Goal: Book appointment/travel/reservation

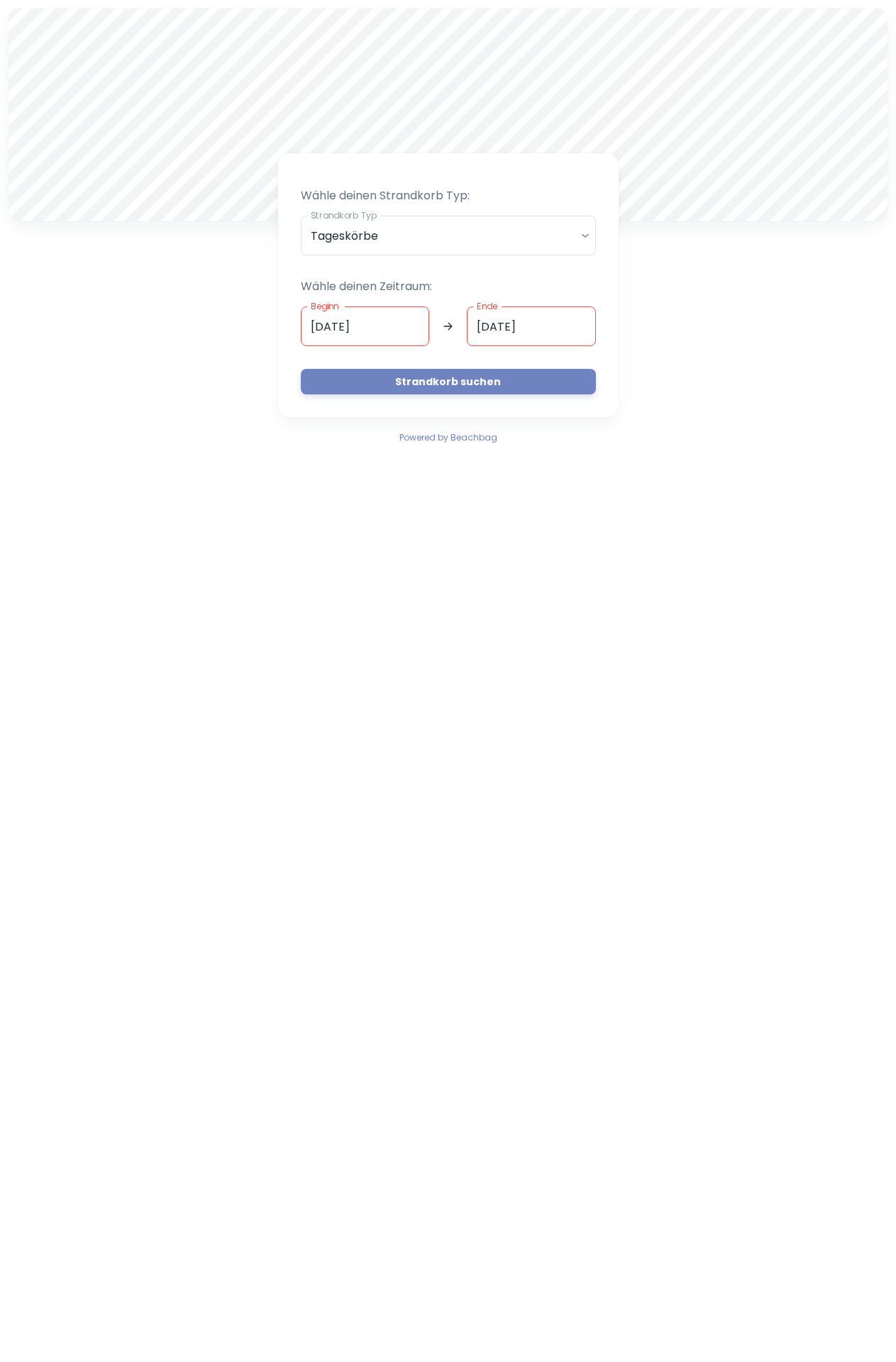
click at [405, 321] on input "[DATE]" at bounding box center [365, 327] width 129 height 40
click at [377, 332] on input "[DATE]" at bounding box center [365, 327] width 129 height 40
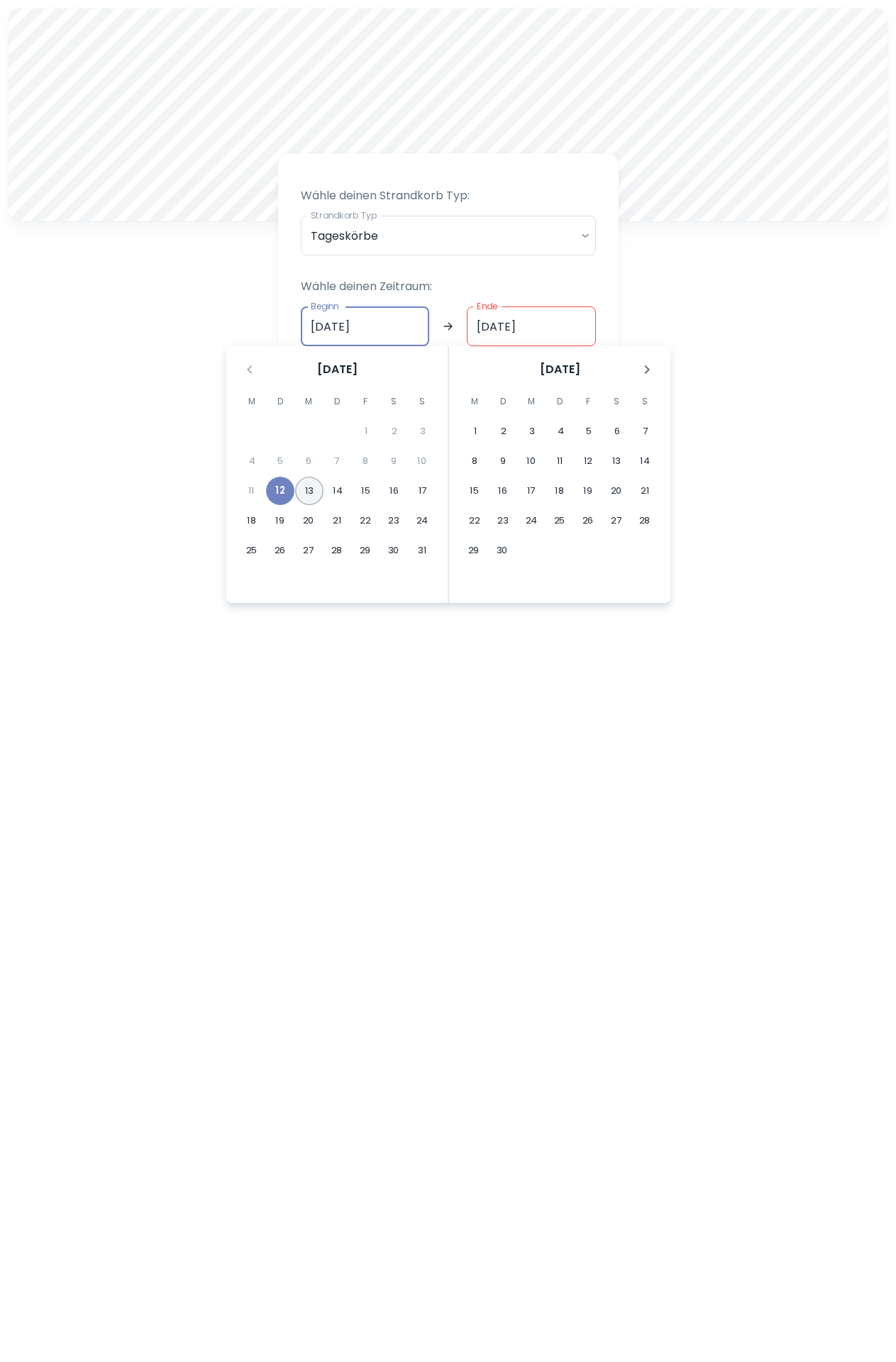
click at [310, 487] on button "13" at bounding box center [309, 491] width 29 height 29
type input "[DATE]"
click at [311, 488] on button "13" at bounding box center [309, 491] width 29 height 29
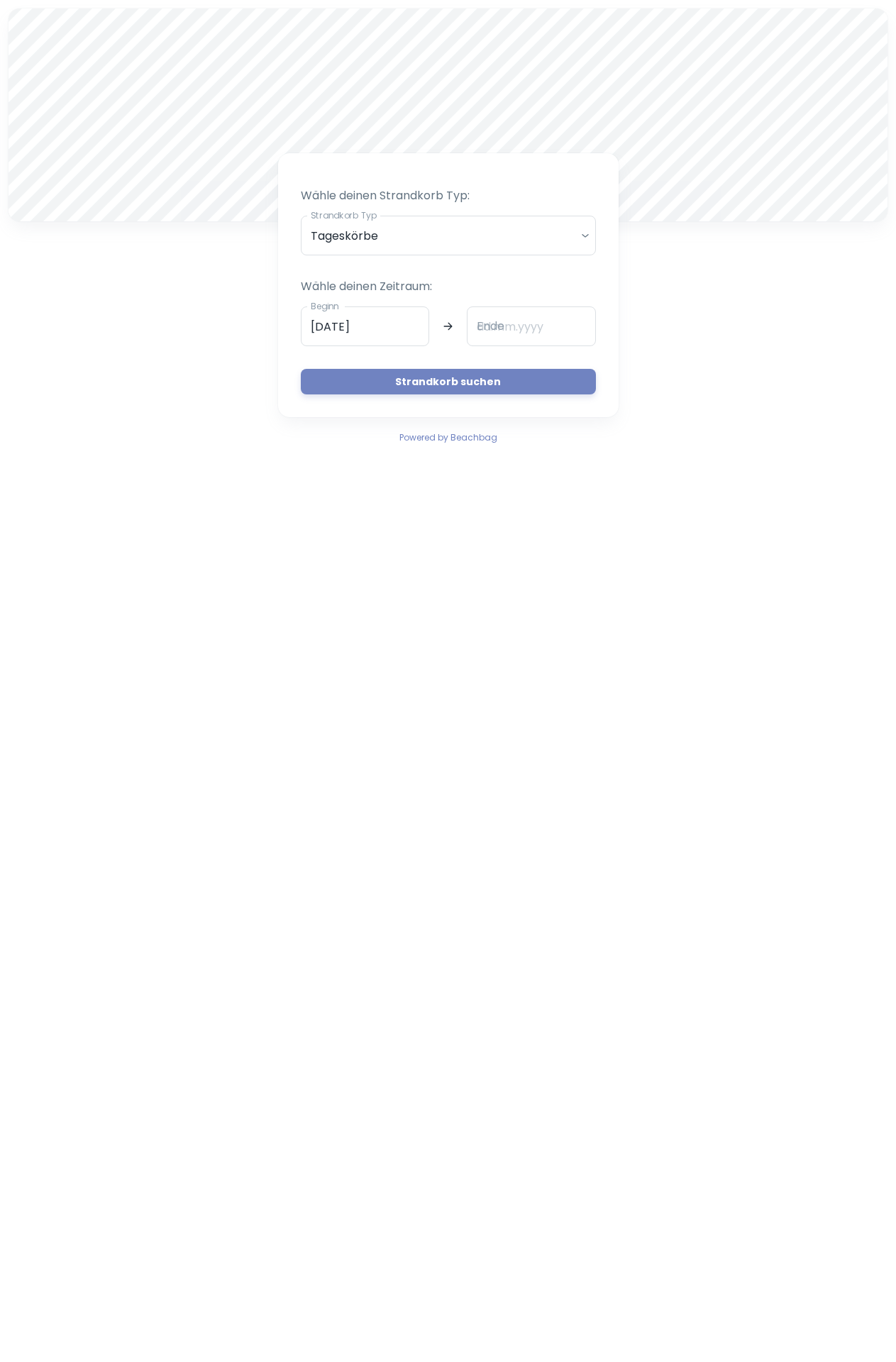
type input "[DATE]"
click at [473, 379] on button "Strandkorb suchen" at bounding box center [448, 382] width 295 height 26
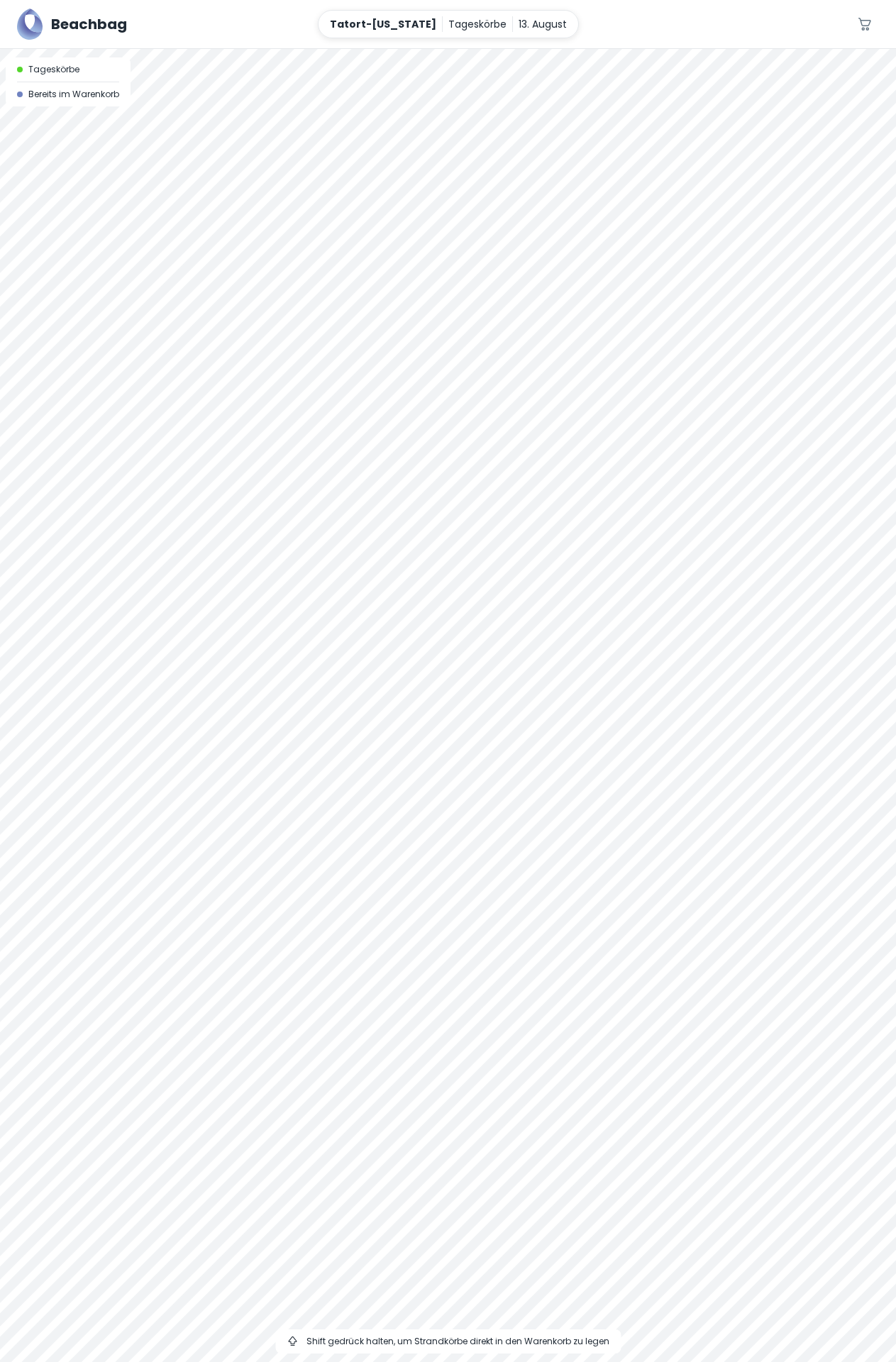
drag, startPoint x: 769, startPoint y: 655, endPoint x: 912, endPoint y: 646, distance: 143.3
click at [895, 646] on html "Beachbag Tatort-[US_STATE] Tageskörbe [DATE] 0 A Tageskörbe Bereits im Warenkor…" at bounding box center [448, 681] width 896 height 1362
drag, startPoint x: 686, startPoint y: 678, endPoint x: 522, endPoint y: 873, distance: 254.8
click at [522, 873] on div at bounding box center [448, 706] width 896 height 1314
drag, startPoint x: 311, startPoint y: 849, endPoint x: 565, endPoint y: 675, distance: 307.9
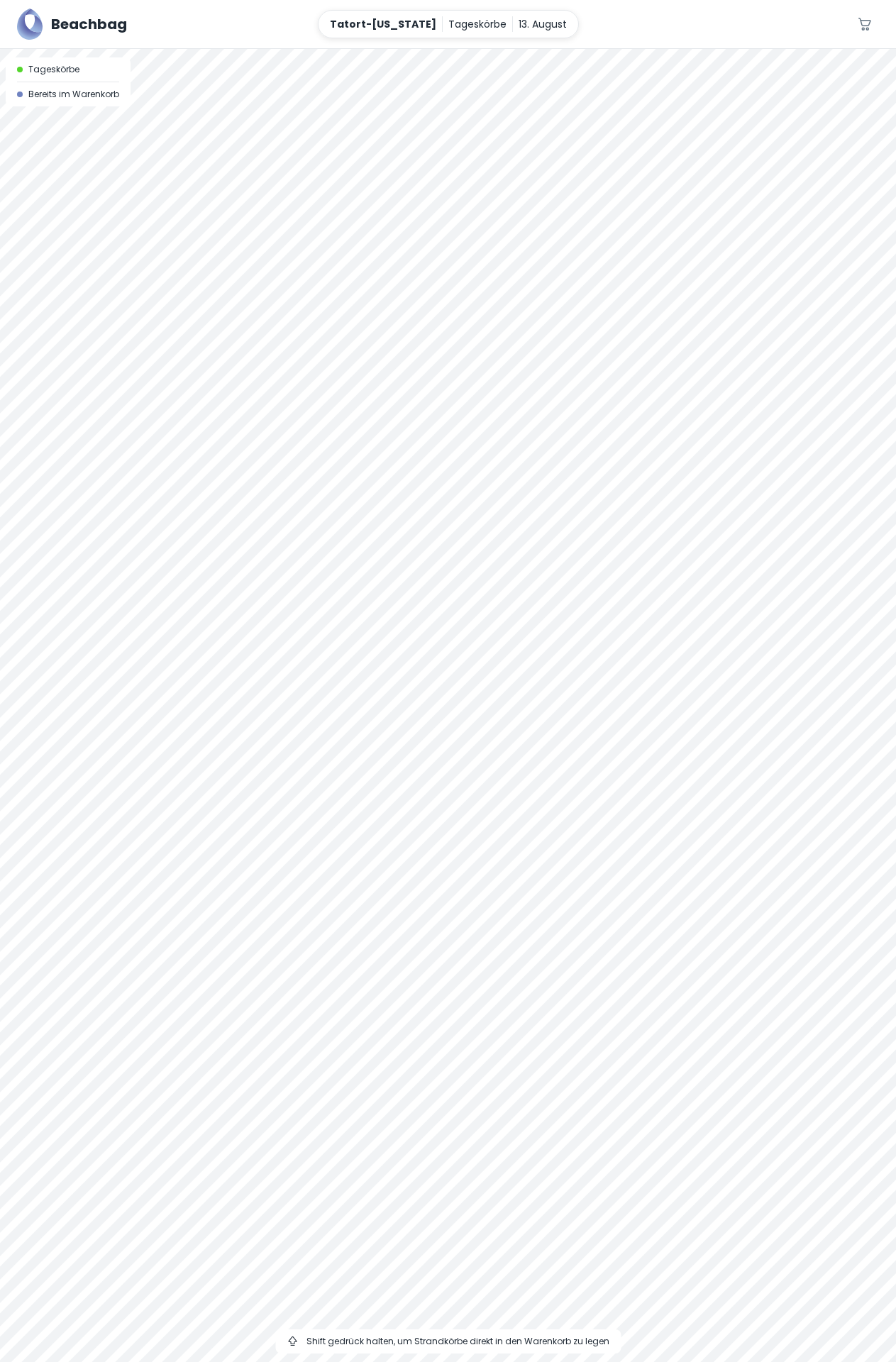
click at [565, 675] on div at bounding box center [448, 706] width 896 height 1314
drag, startPoint x: 714, startPoint y: 625, endPoint x: 475, endPoint y: 729, distance: 260.6
click at [475, 729] on div at bounding box center [448, 706] width 896 height 1314
drag, startPoint x: 399, startPoint y: 784, endPoint x: 502, endPoint y: 720, distance: 121.3
click at [502, 720] on div at bounding box center [448, 706] width 896 height 1314
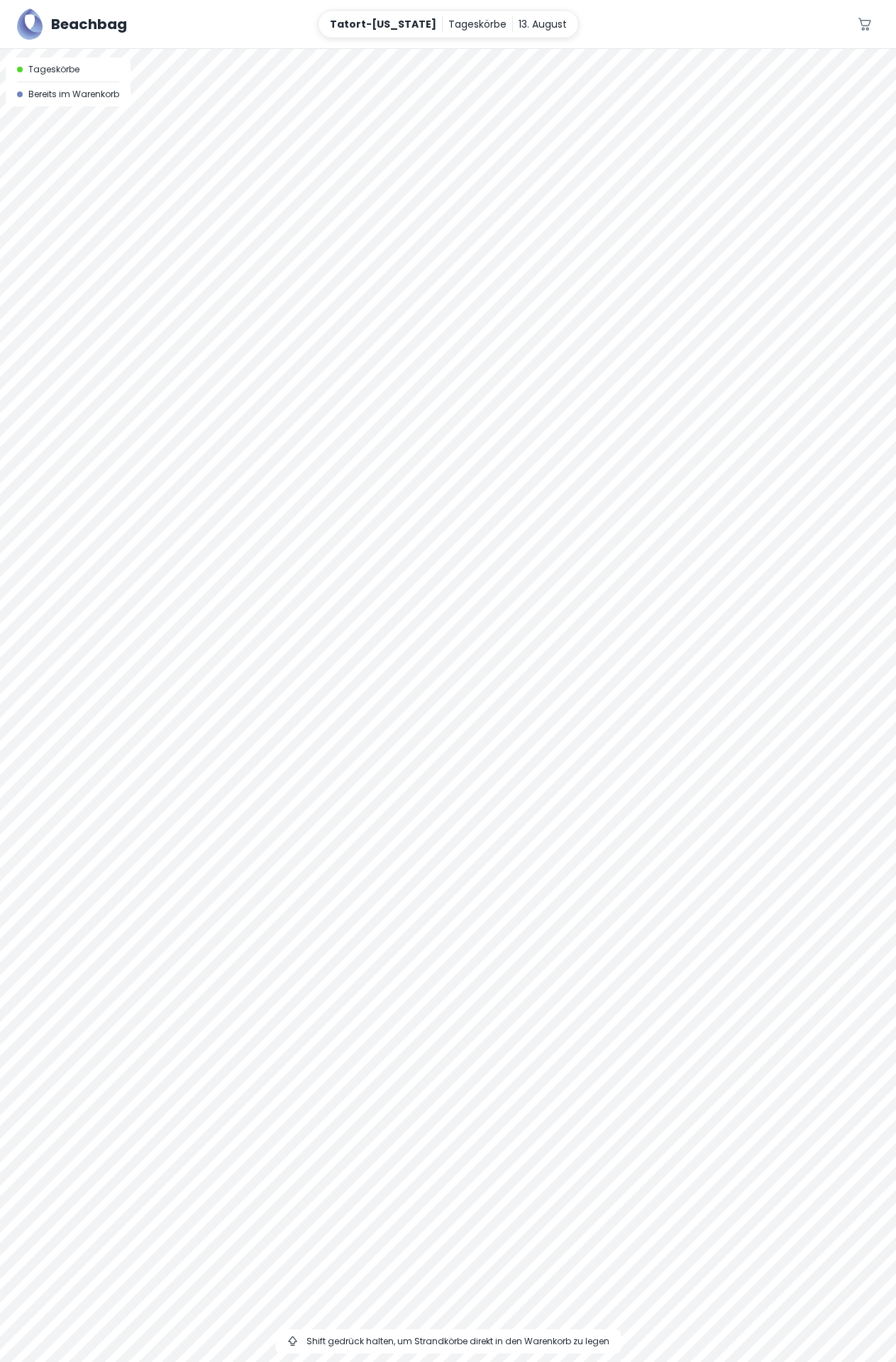
drag, startPoint x: 716, startPoint y: 599, endPoint x: 689, endPoint y: 649, distance: 56.8
click at [689, 650] on div at bounding box center [448, 706] width 896 height 1314
drag, startPoint x: 597, startPoint y: 767, endPoint x: 602, endPoint y: 742, distance: 25.5
click at [602, 742] on div at bounding box center [448, 706] width 896 height 1314
click at [496, 49] on div at bounding box center [448, 49] width 896 height 0
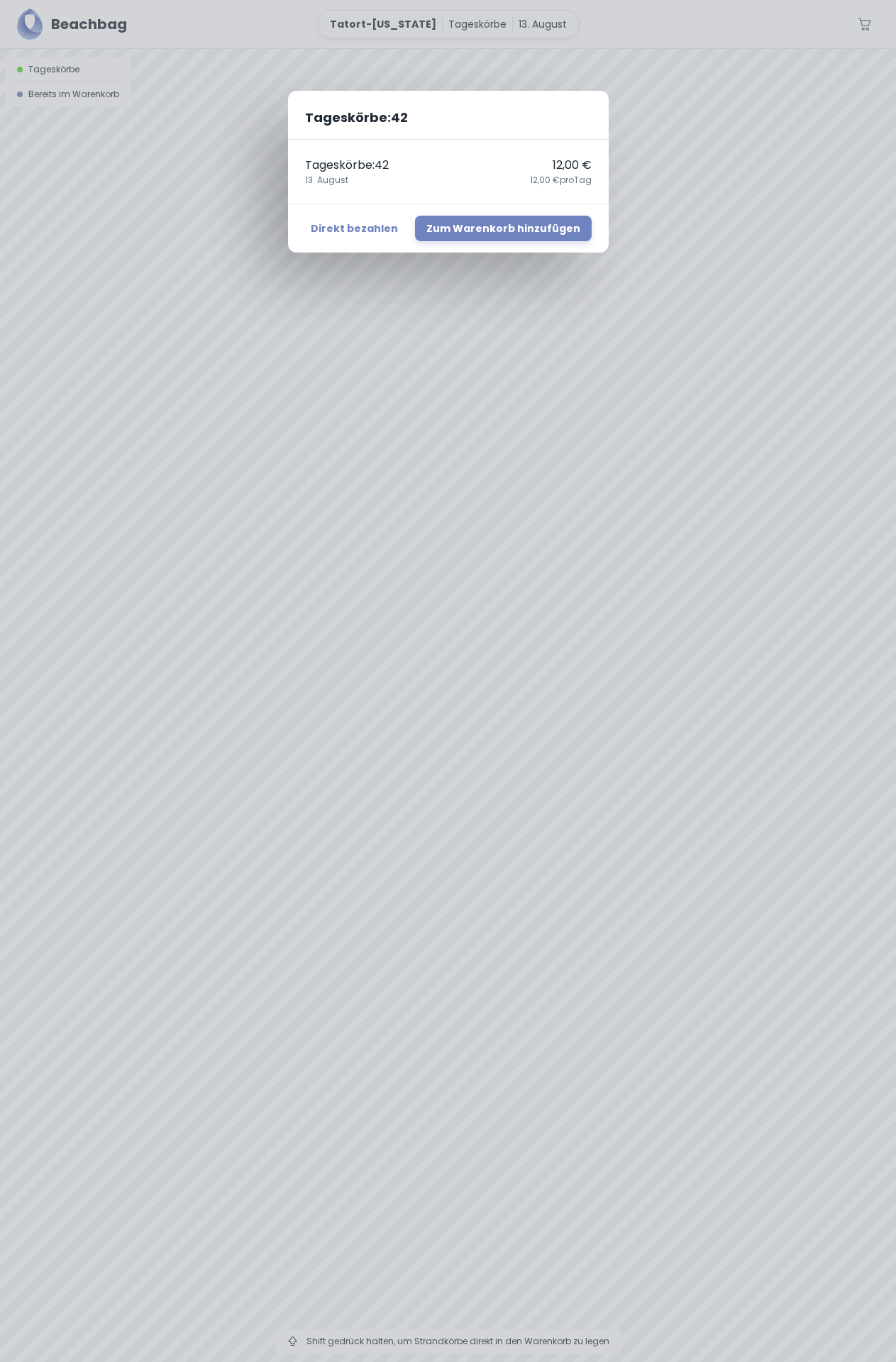
click at [503, 731] on div "Tageskörbe : 42 Tageskörbe : 42 12,00 € [DATE],00 € pro Tag Direkt bezahlen Zum…" at bounding box center [448, 681] width 896 height 1362
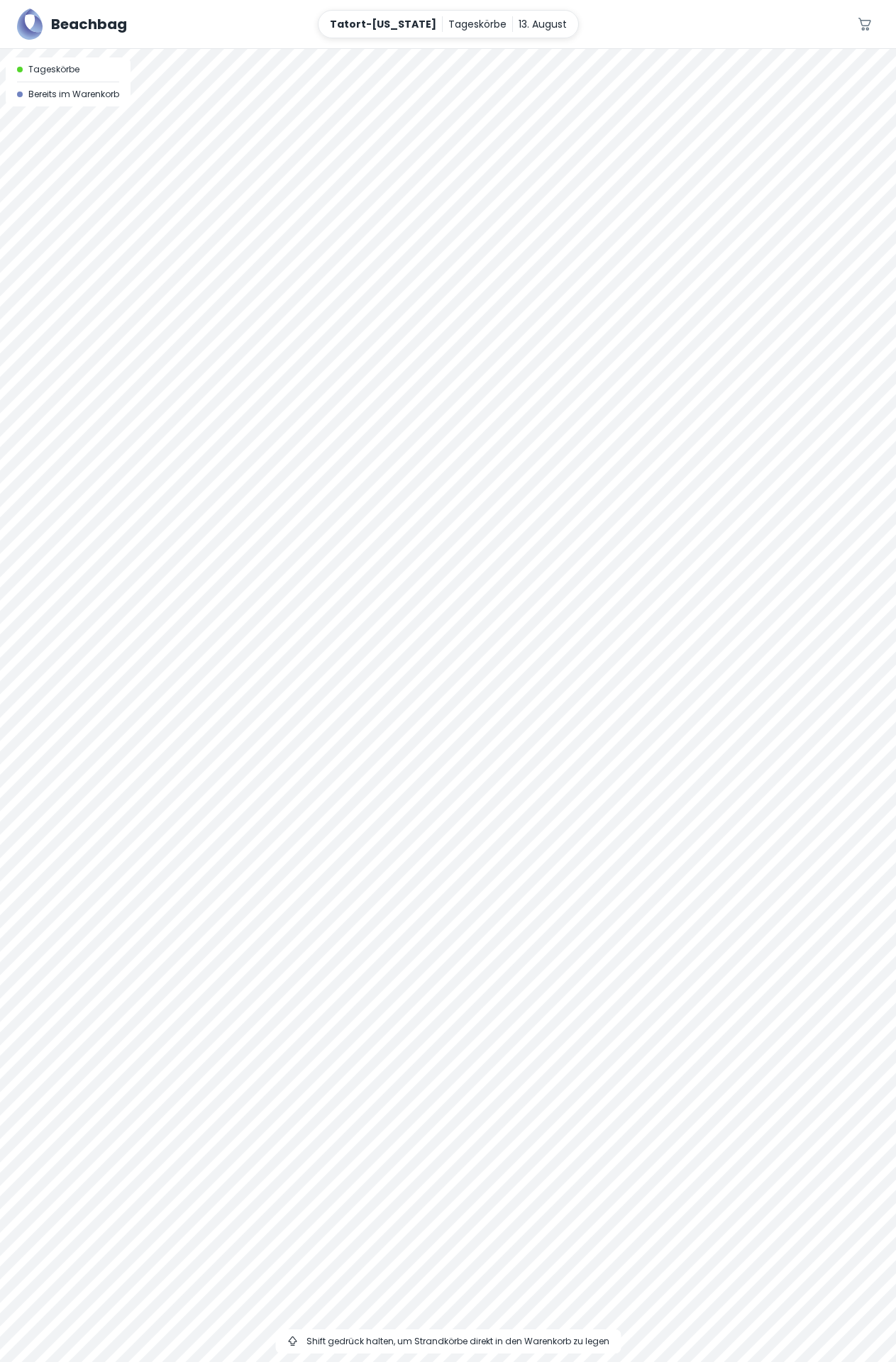
click at [496, 49] on div at bounding box center [448, 49] width 896 height 0
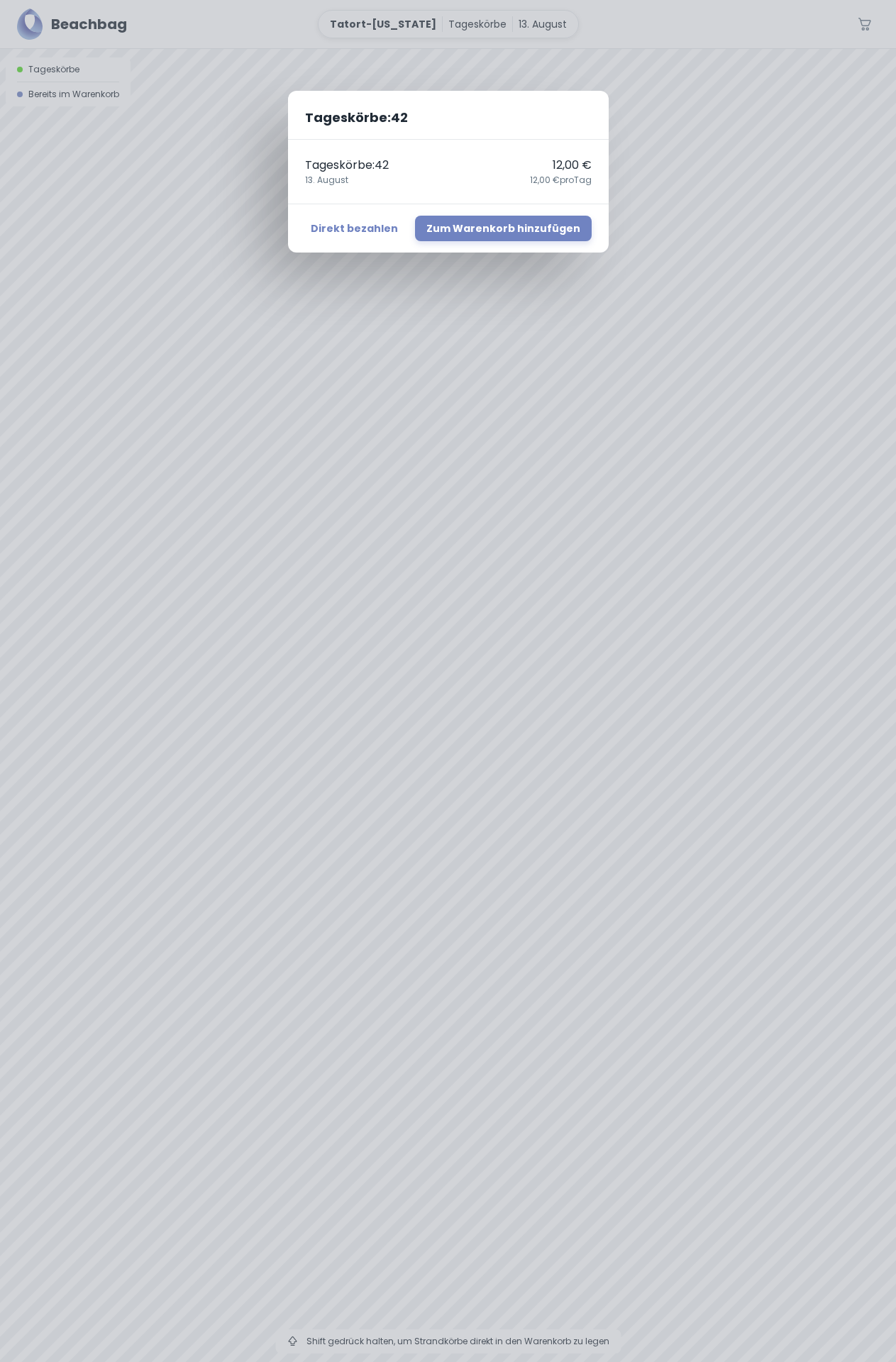
click at [486, 729] on div "Tageskörbe : 42 Tageskörbe : 42 12,00 € [DATE],00 € pro Tag Direkt bezahlen Zum…" at bounding box center [448, 681] width 896 height 1362
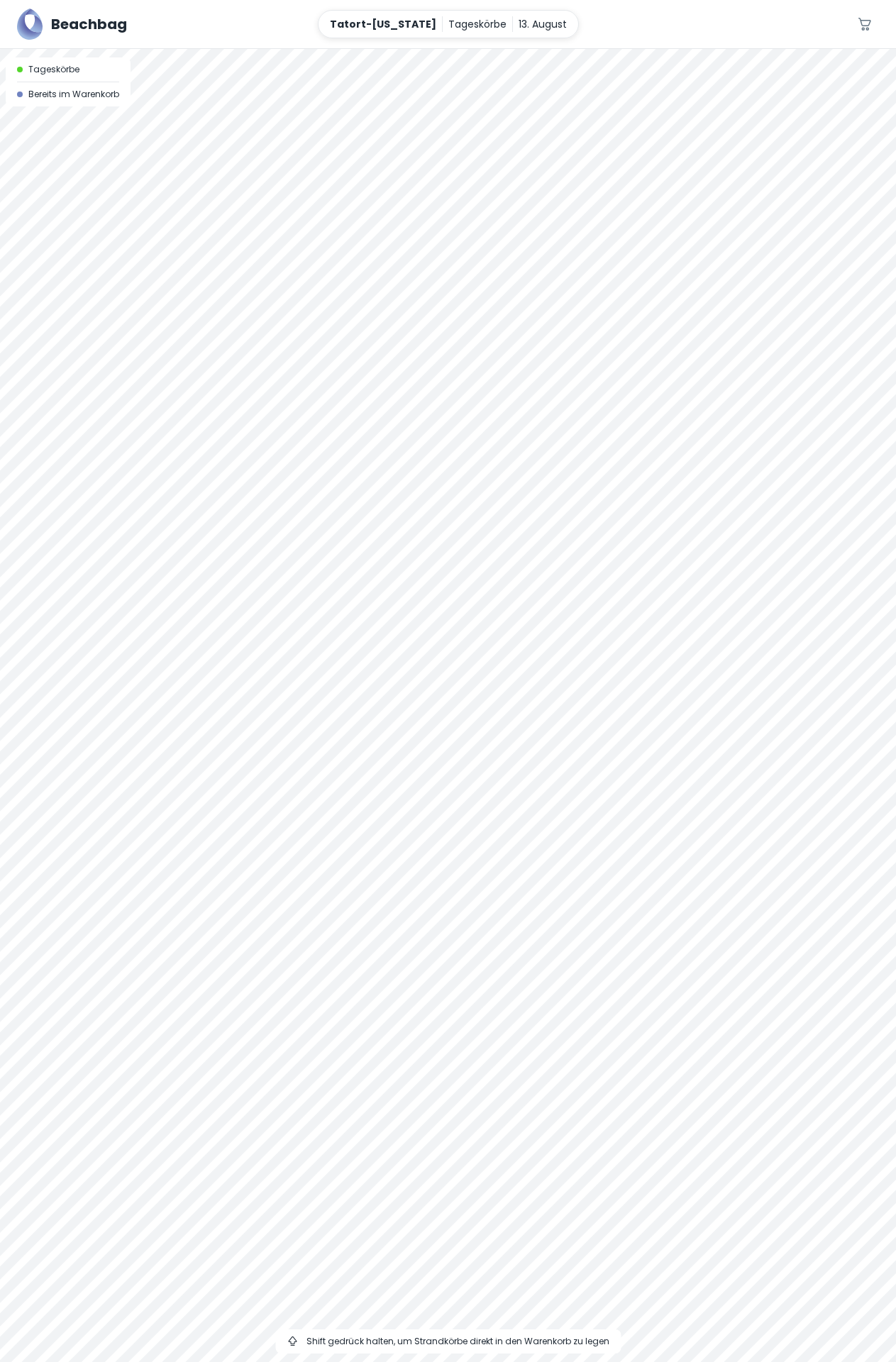
click at [498, 49] on div at bounding box center [448, 49] width 896 height 0
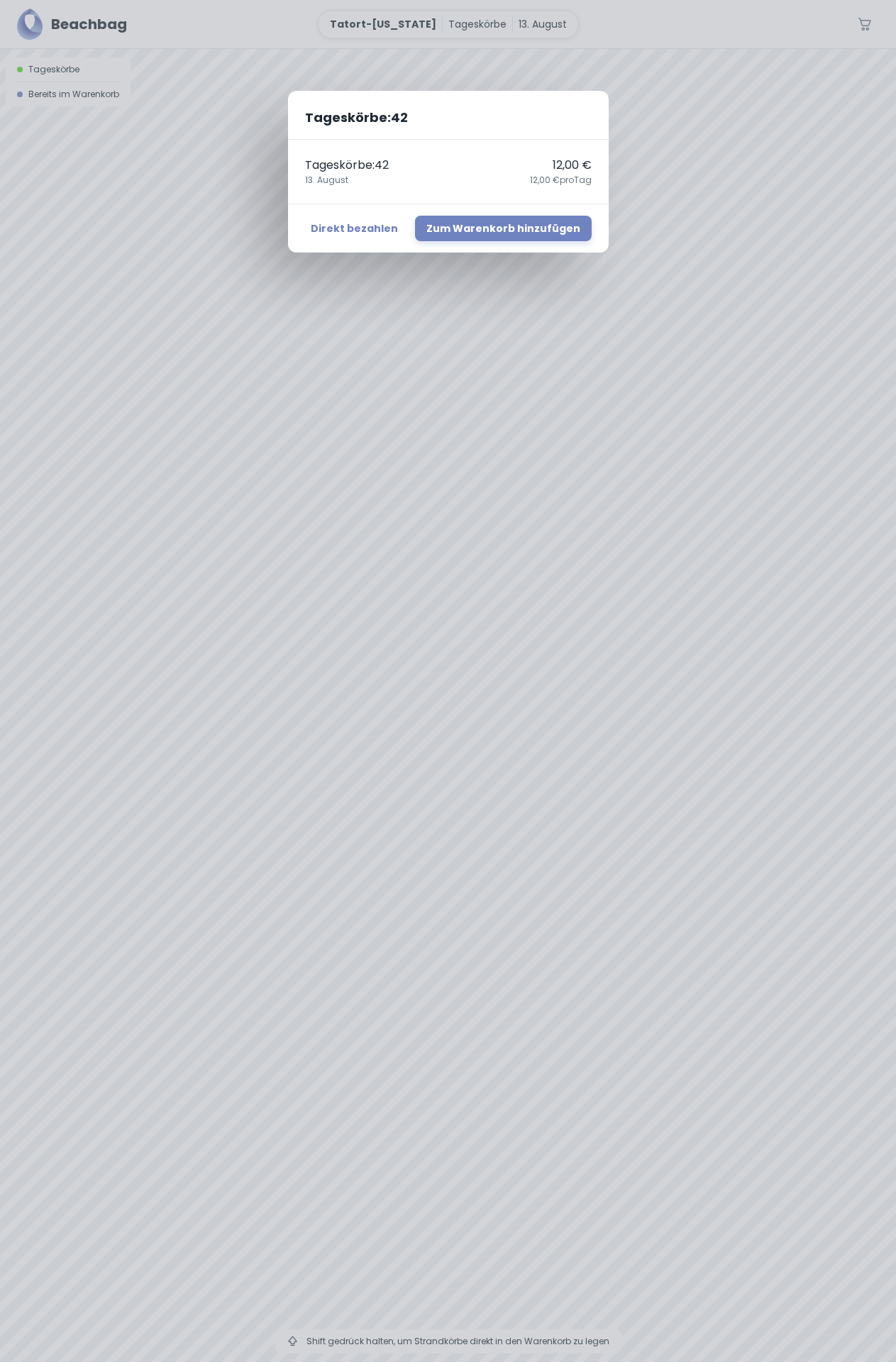
click at [504, 739] on div "Tageskörbe : 42 Tageskörbe : 42 12,00 € [DATE],00 € pro Tag Direkt bezahlen Zum…" at bounding box center [448, 681] width 896 height 1362
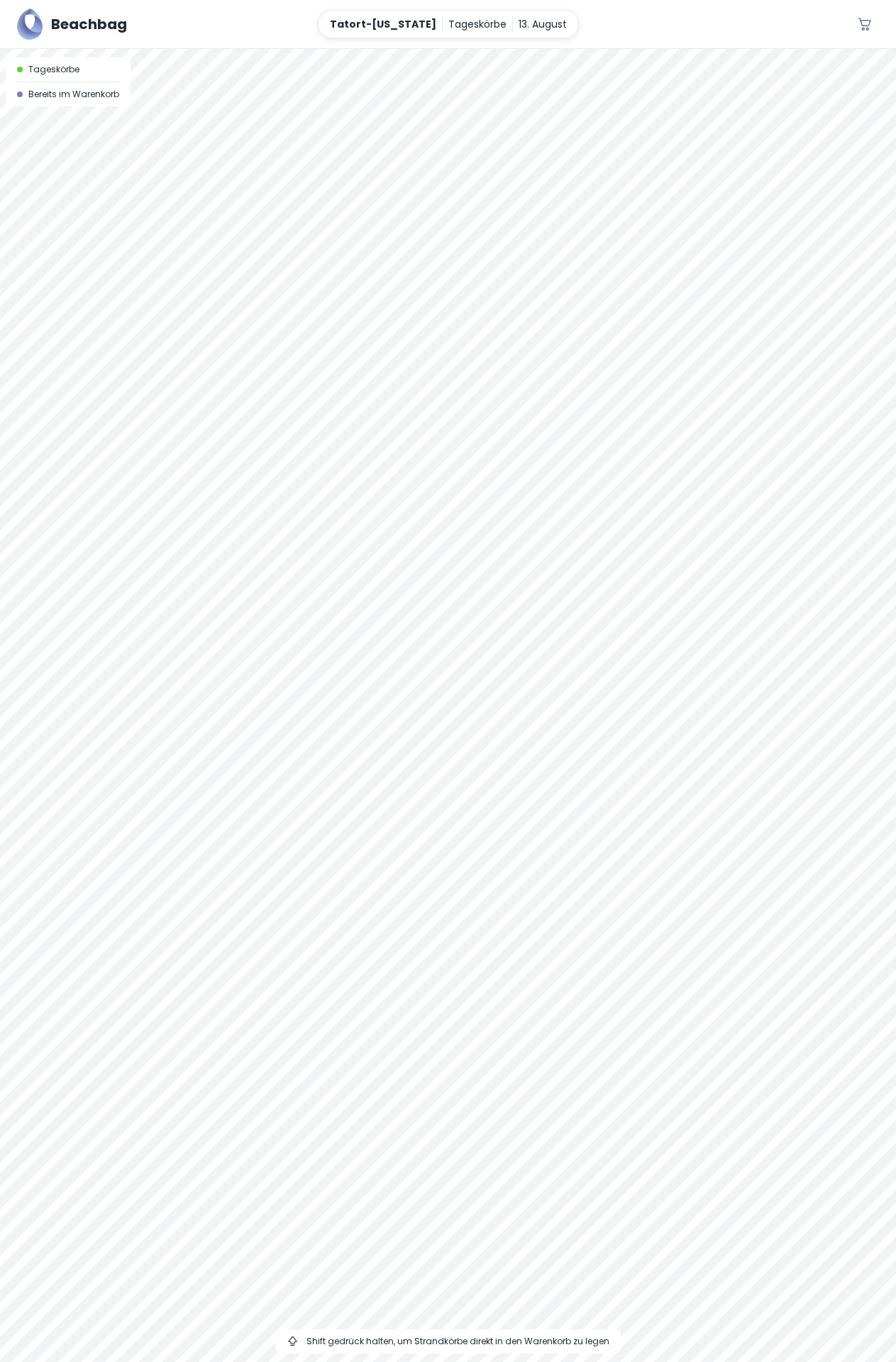
click at [504, 739] on div "Tageskörbe : 42 Tageskörbe : 42 12,00 € [DATE],00 € pro Tag Direkt bezahlen Zum…" at bounding box center [448, 681] width 896 height 1362
click at [498, 49] on div at bounding box center [448, 49] width 896 height 0
click at [495, 49] on div at bounding box center [448, 49] width 896 height 0
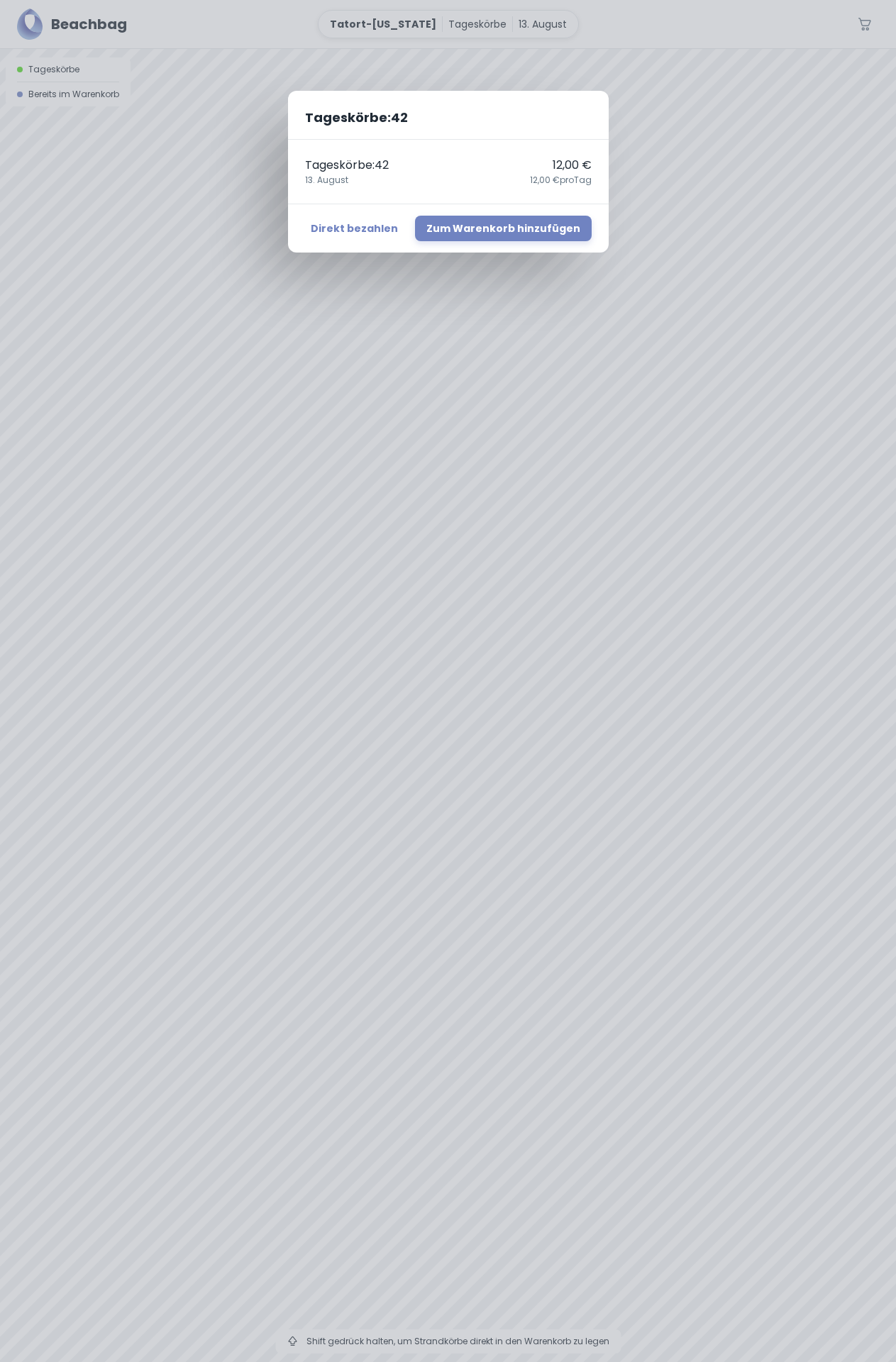
click at [495, 730] on div "Tageskörbe : 42 Tageskörbe : 42 12,00 € [DATE],00 € pro Tag Direkt bezahlen Zum…" at bounding box center [448, 681] width 896 height 1362
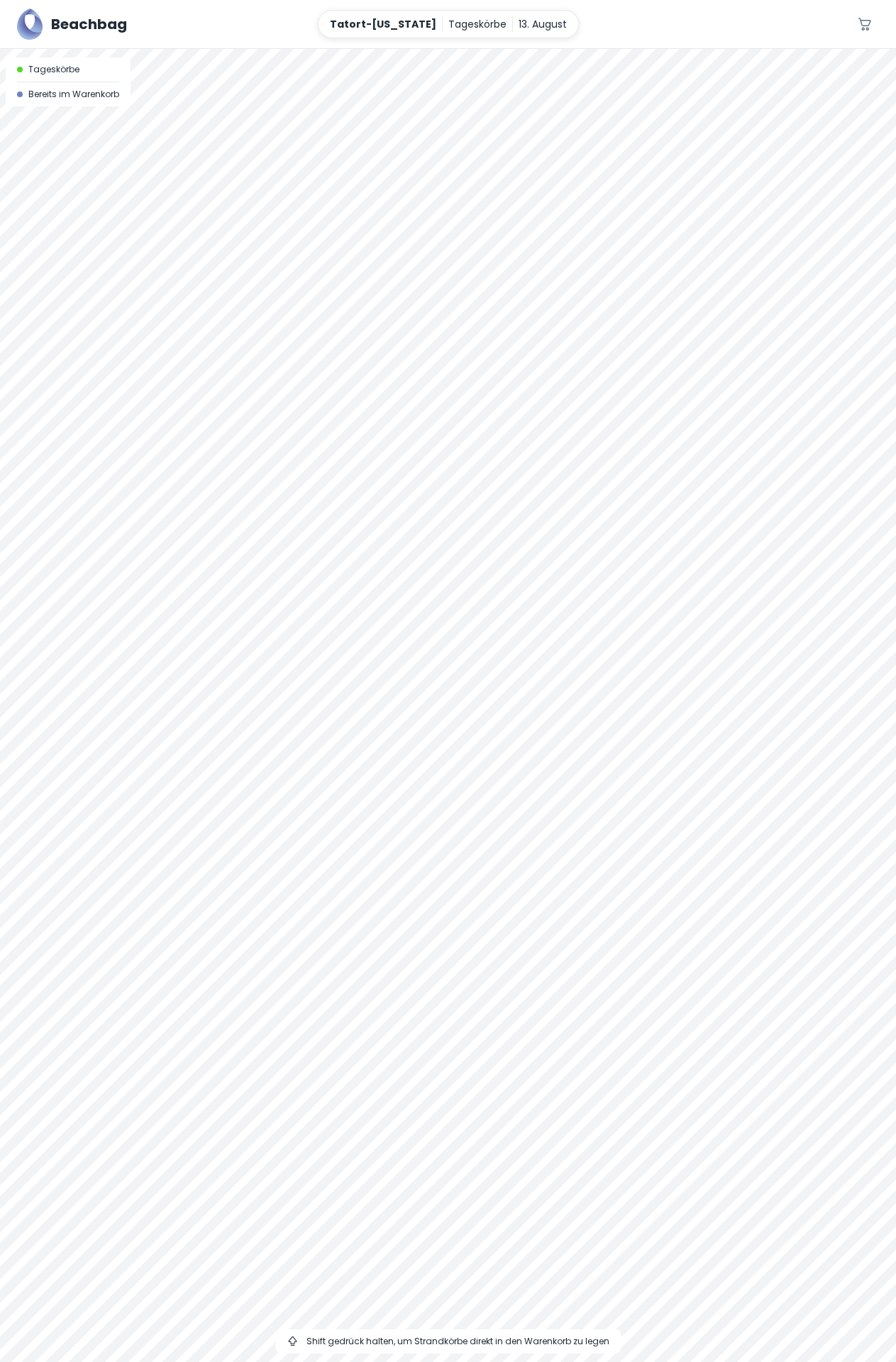
click at [498, 49] on div at bounding box center [448, 49] width 896 height 0
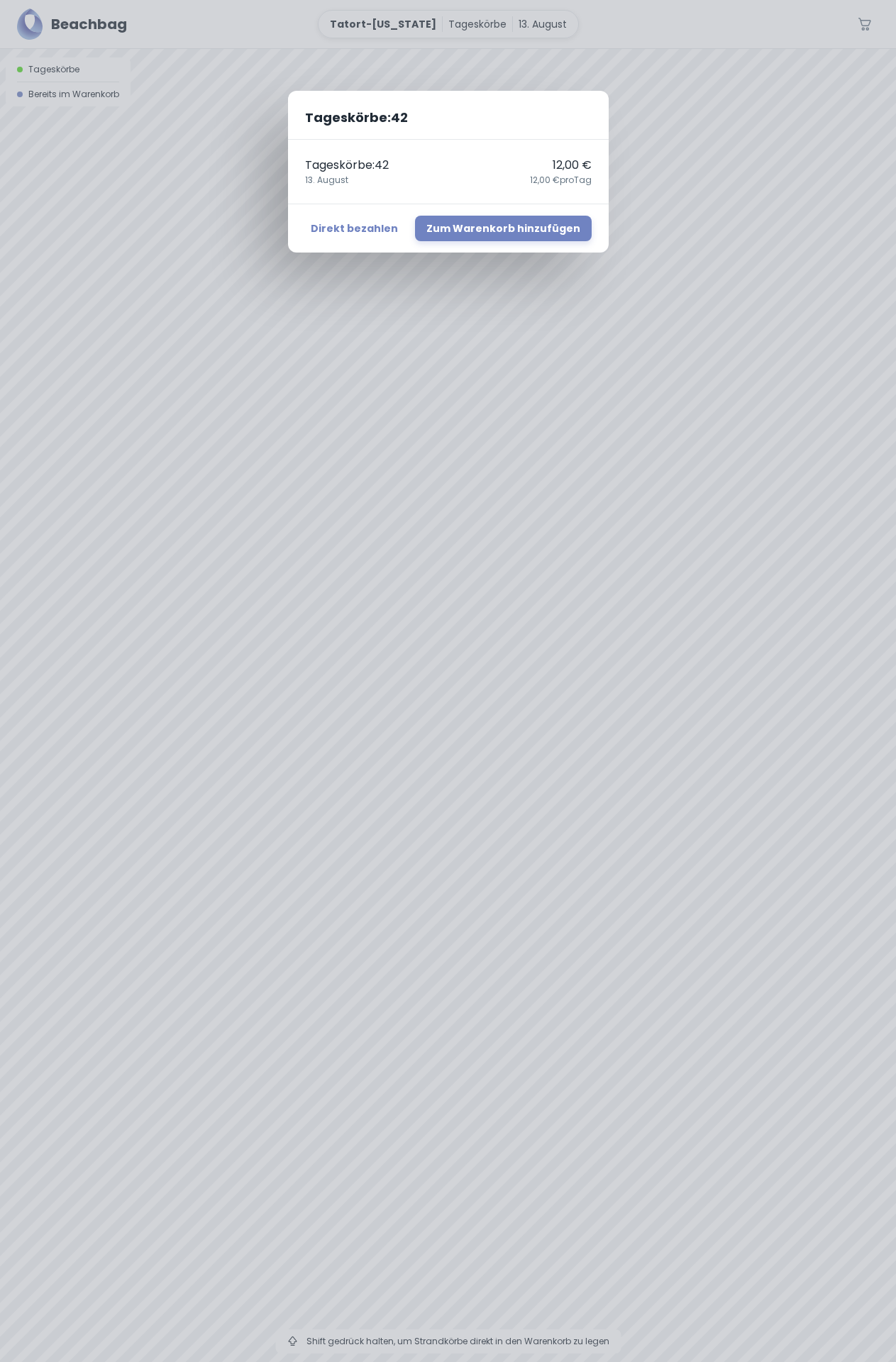
click at [570, 706] on div "Tageskörbe : 42 Tageskörbe : 42 12,00 € [DATE],00 € pro Tag Direkt bezahlen Zum…" at bounding box center [448, 681] width 896 height 1362
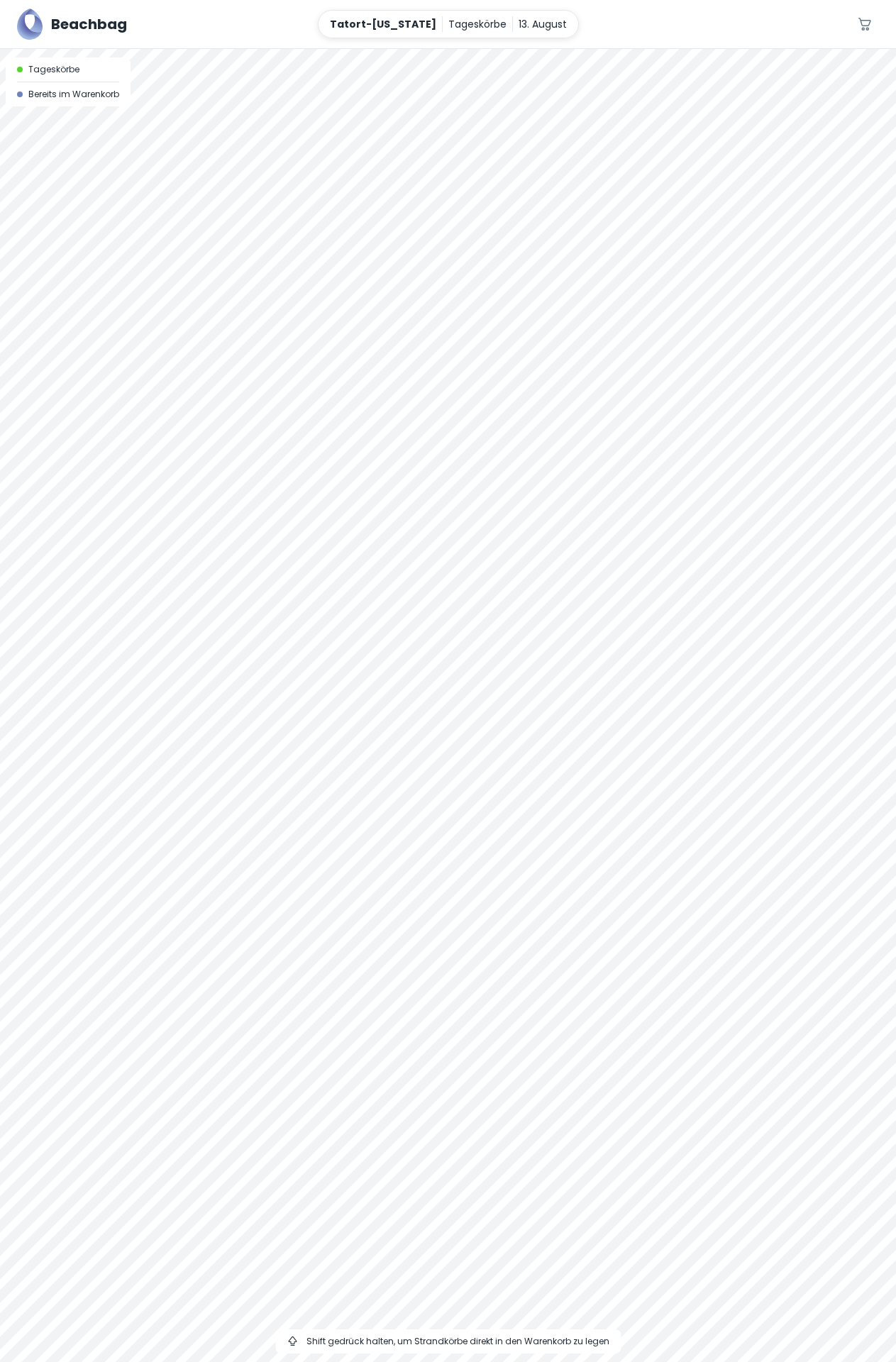
click at [570, 49] on div at bounding box center [448, 49] width 896 height 0
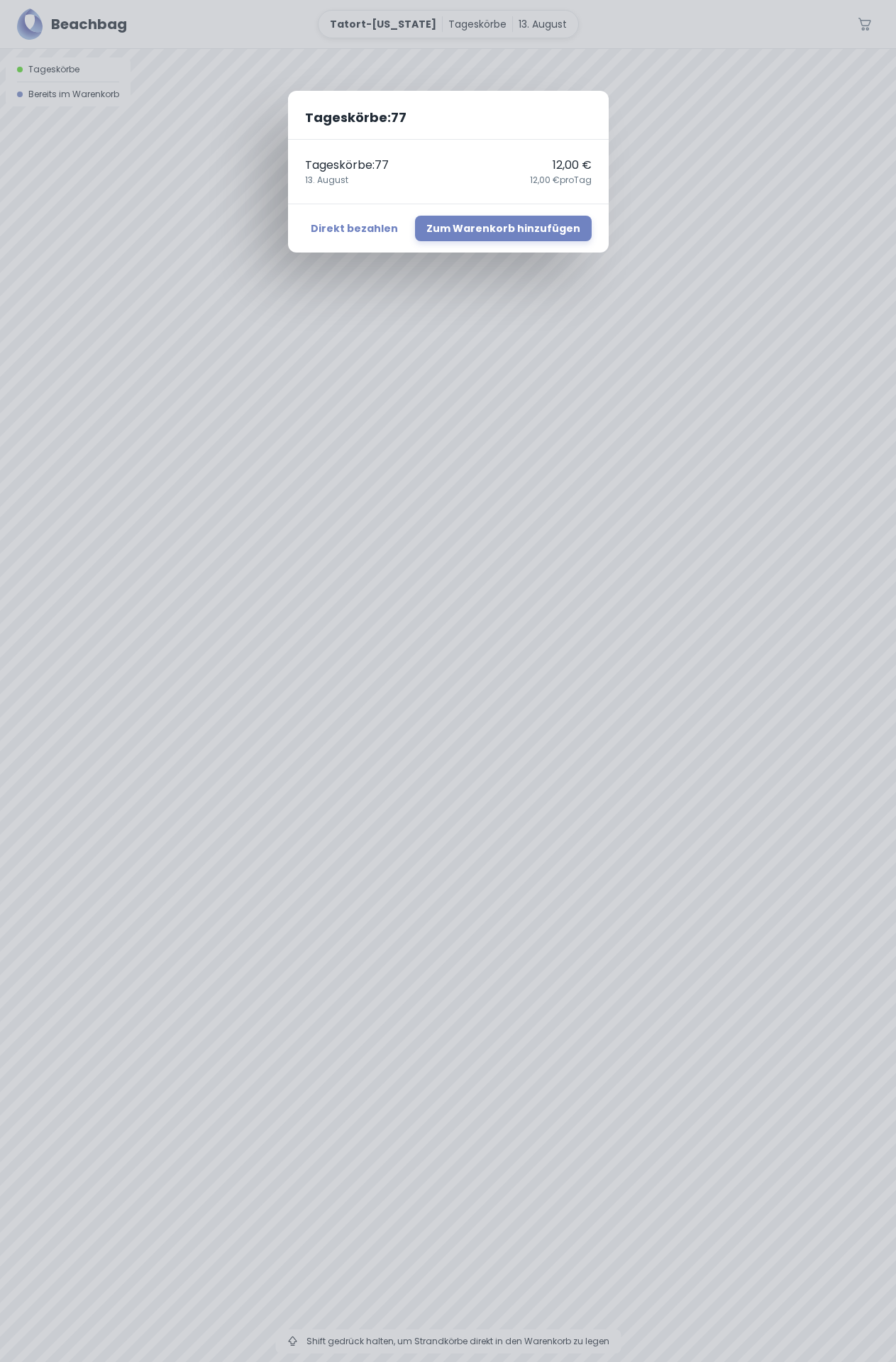
click at [574, 694] on div "Tageskörbe : 77 Tageskörbe : 77 12,00 € [DATE],00 € pro Tag Direkt bezahlen Zum…" at bounding box center [448, 681] width 896 height 1362
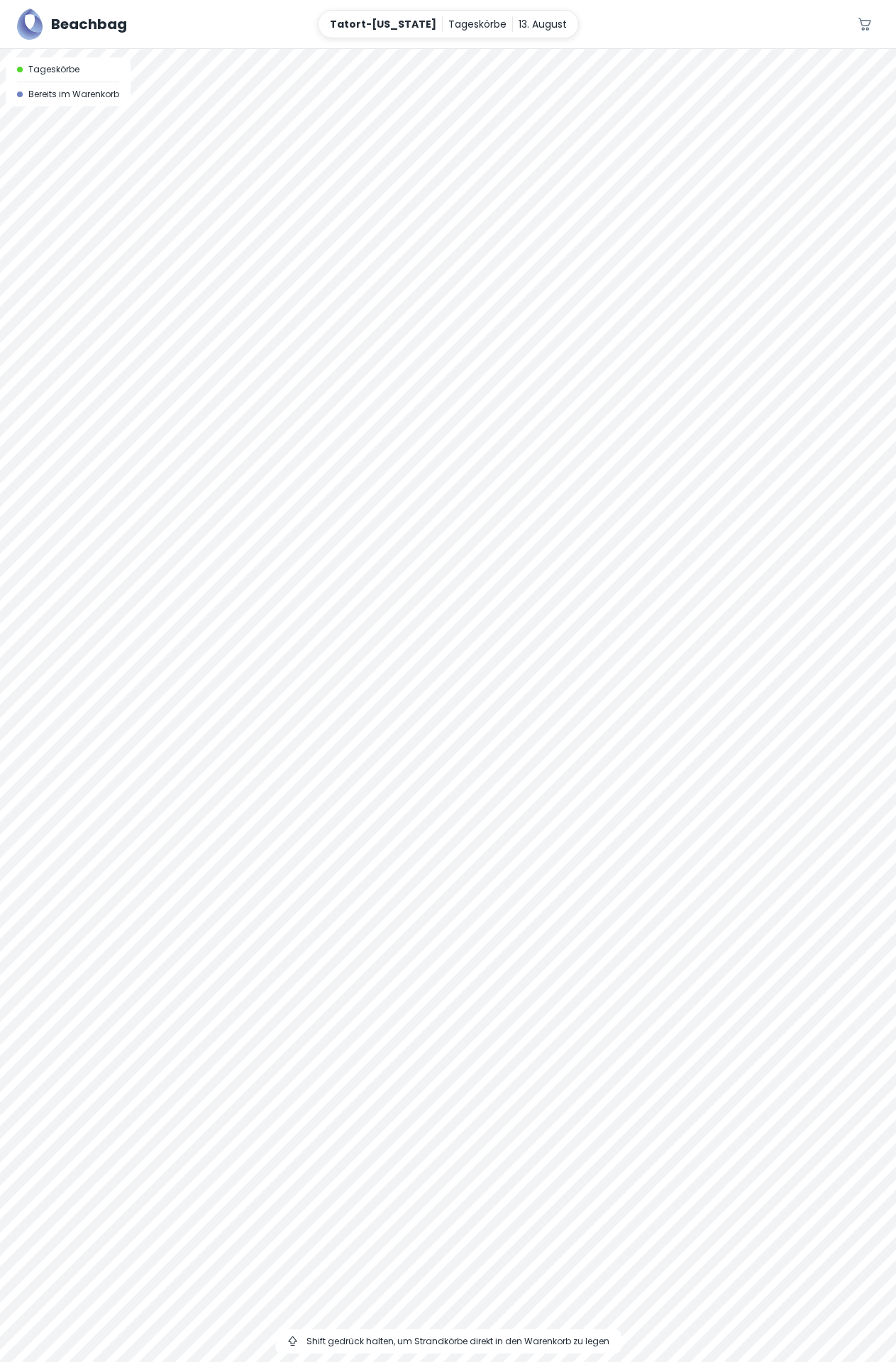
click at [562, 49] on div at bounding box center [448, 49] width 896 height 0
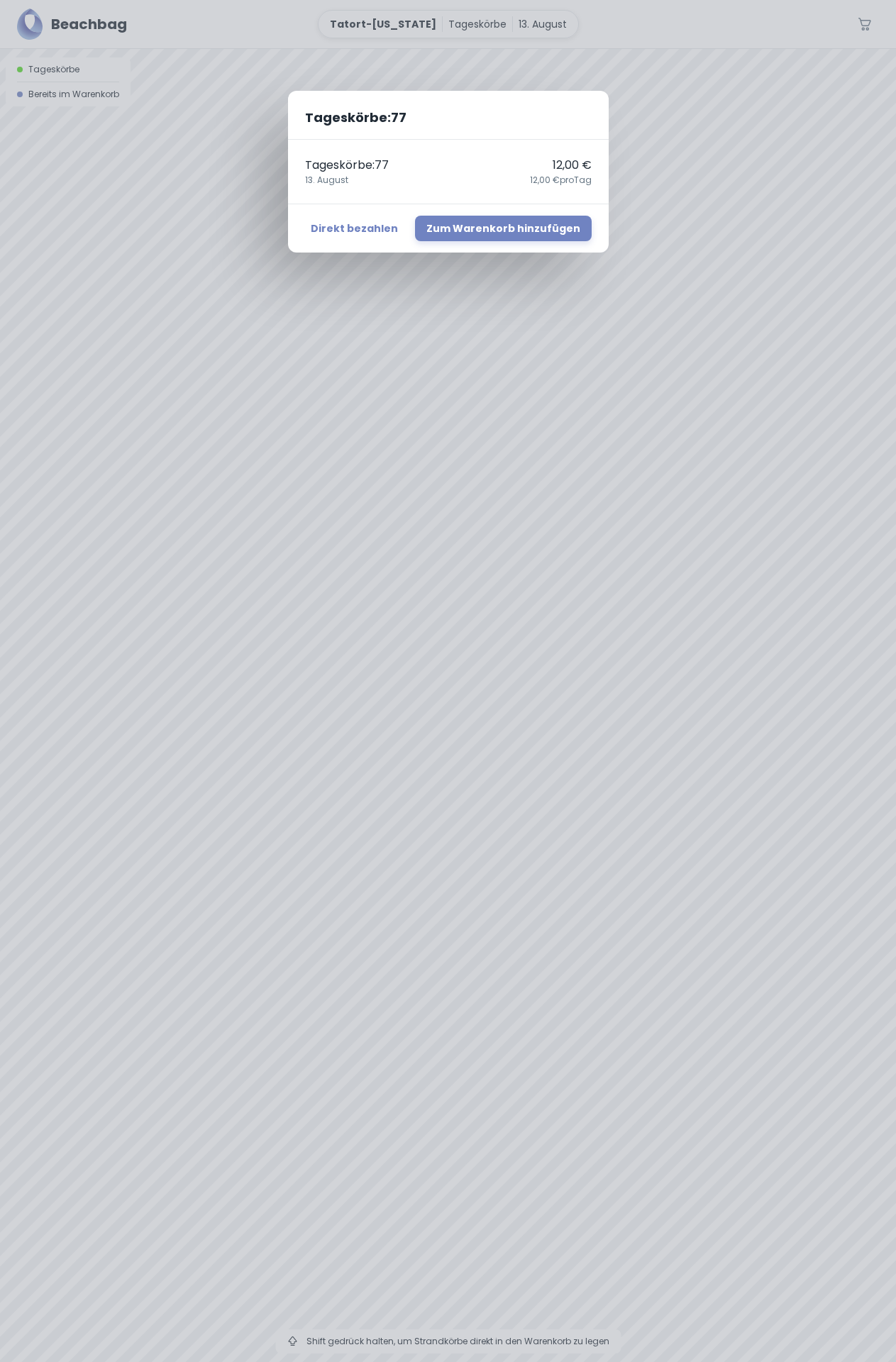
click at [565, 703] on div "Tageskörbe : 77 Tageskörbe : 77 12,00 € [DATE],00 € pro Tag Direkt bezahlen Zum…" at bounding box center [448, 681] width 896 height 1362
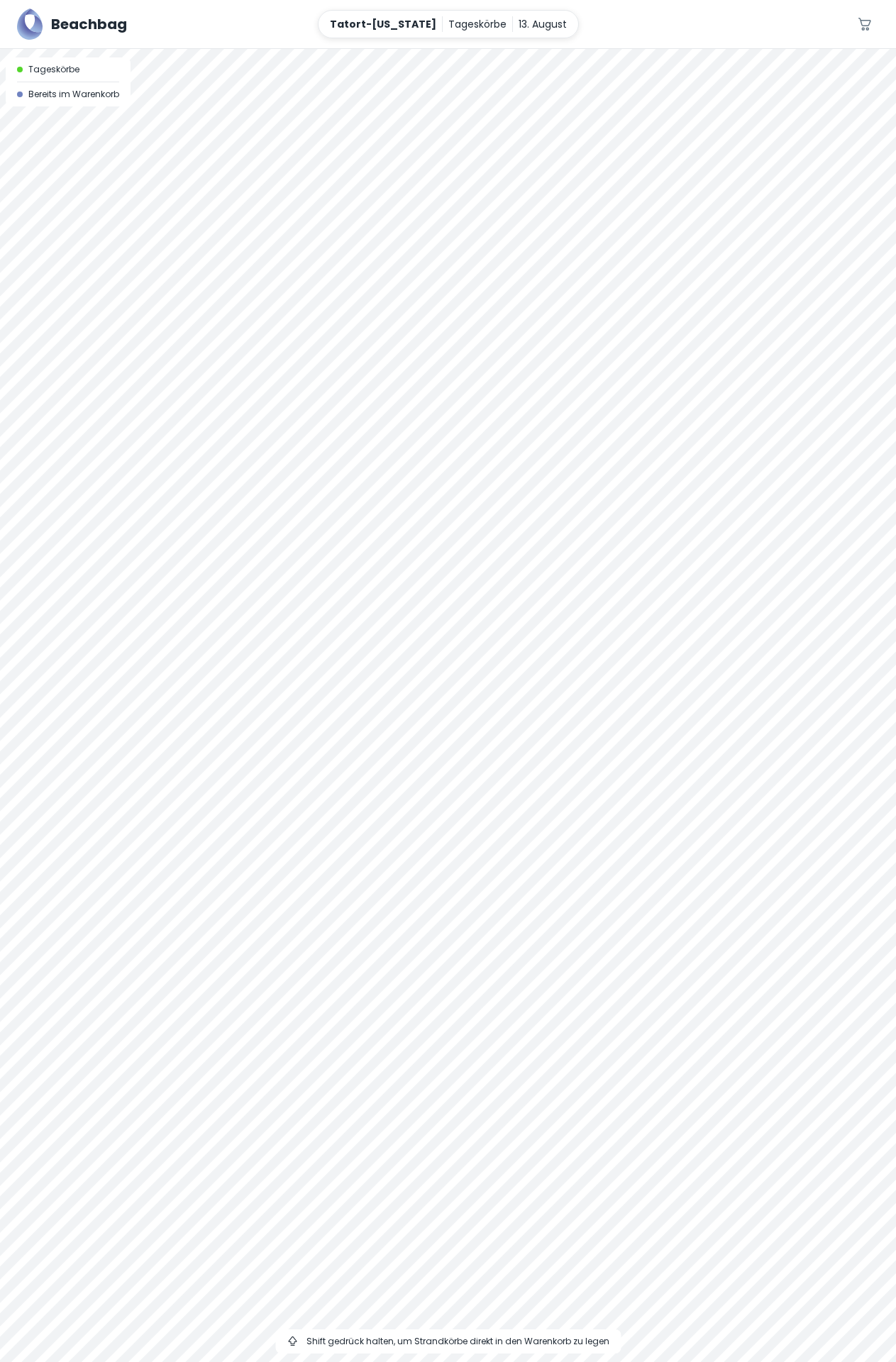
drag, startPoint x: 593, startPoint y: 942, endPoint x: 406, endPoint y: 697, distance: 308.2
click at [406, 697] on div at bounding box center [448, 706] width 896 height 1314
click at [648, 727] on div at bounding box center [448, 706] width 896 height 1314
drag, startPoint x: 730, startPoint y: 866, endPoint x: 728, endPoint y: 767, distance: 99.0
click at [728, 767] on div at bounding box center [448, 706] width 896 height 1314
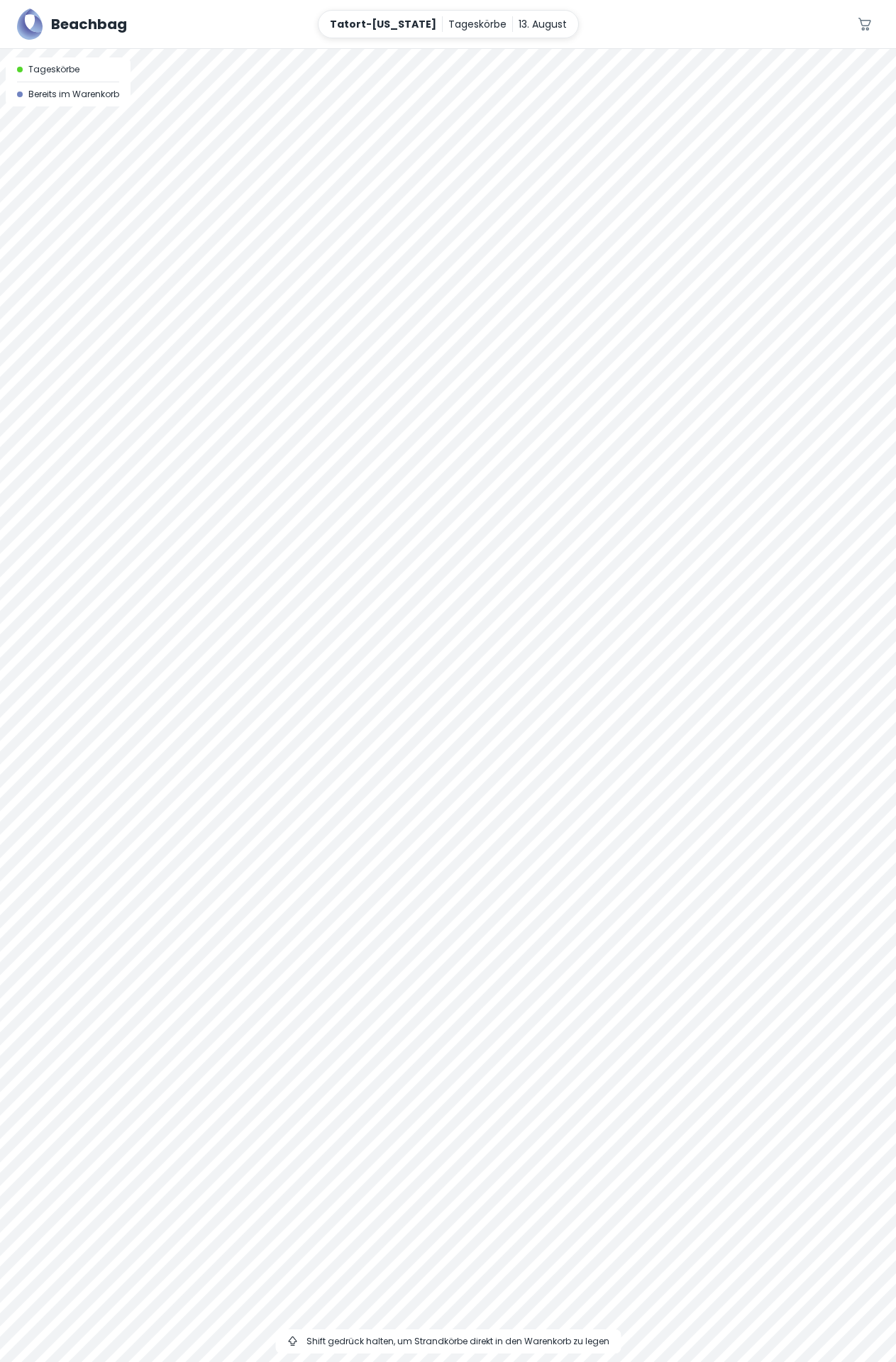
drag, startPoint x: 728, startPoint y: 767, endPoint x: 230, endPoint y: 720, distance: 500.2
click at [230, 720] on div at bounding box center [448, 706] width 896 height 1314
drag, startPoint x: 602, startPoint y: 892, endPoint x: 242, endPoint y: 899, distance: 360.1
click at [242, 899] on div at bounding box center [448, 706] width 896 height 1314
drag, startPoint x: 787, startPoint y: 712, endPoint x: 46, endPoint y: 736, distance: 741.4
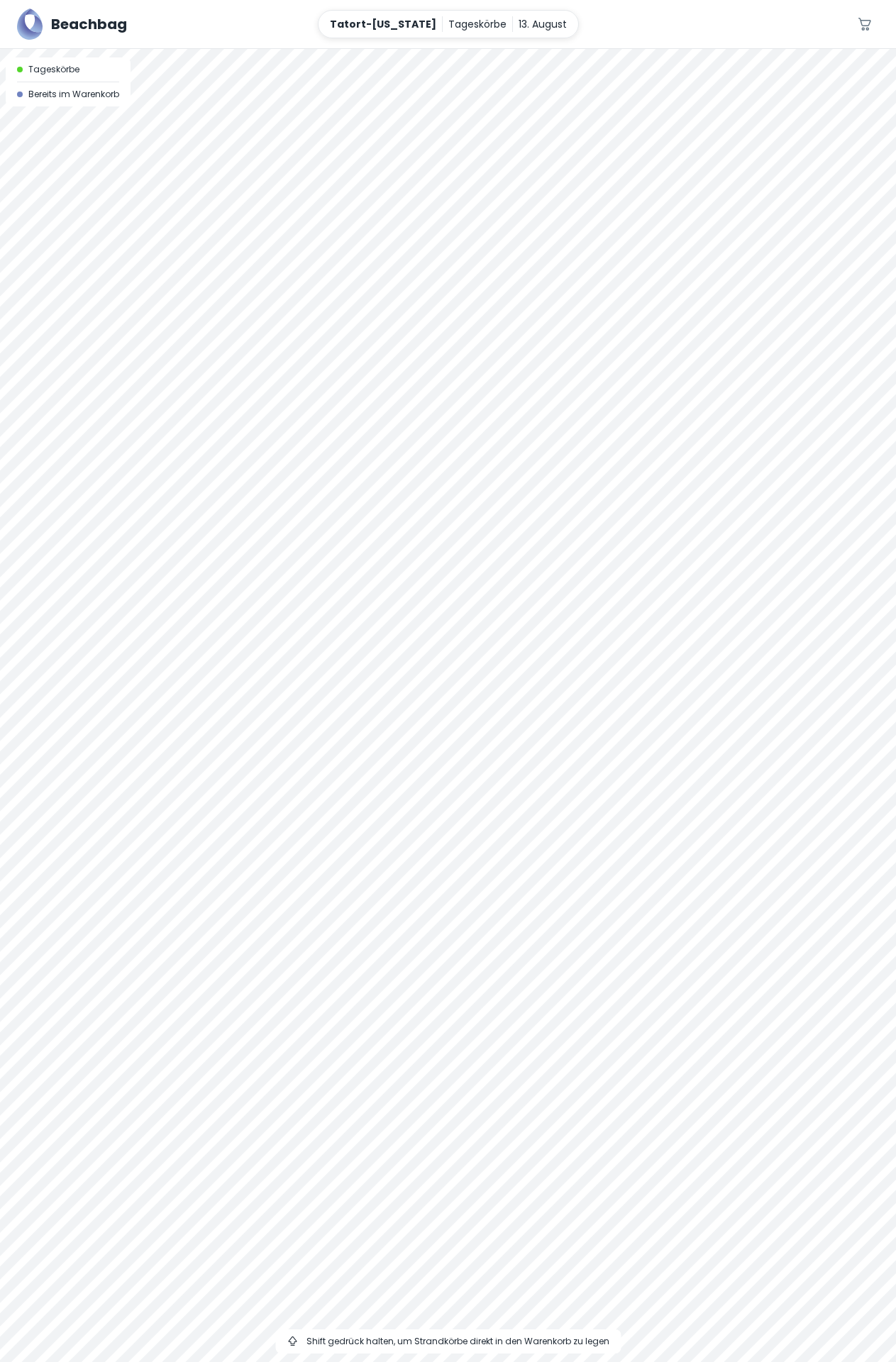
click at [46, 736] on div at bounding box center [448, 706] width 896 height 1314
drag, startPoint x: 696, startPoint y: 752, endPoint x: 237, endPoint y: 934, distance: 493.8
click at [237, 934] on div at bounding box center [448, 706] width 896 height 1314
drag, startPoint x: 610, startPoint y: 723, endPoint x: -31, endPoint y: 796, distance: 645.1
click at [0, 796] on html "Beachbag Tatort-[US_STATE] Tageskörbe [DATE] 0 A Tageskörbe Bereits im Warenkor…" at bounding box center [448, 681] width 896 height 1362
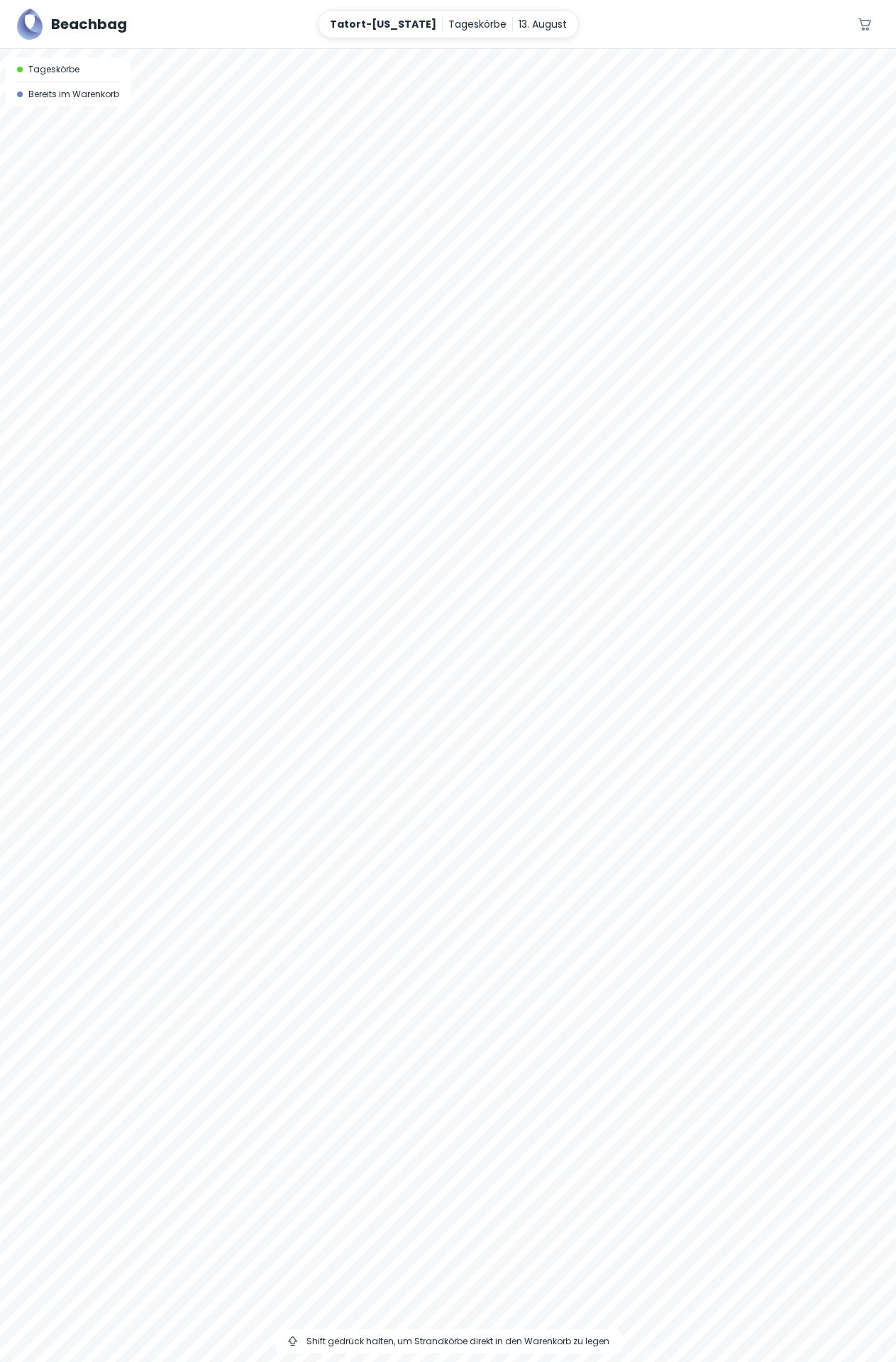
drag, startPoint x: 634, startPoint y: 797, endPoint x: 240, endPoint y: 898, distance: 406.7
click at [240, 898] on div at bounding box center [448, 706] width 896 height 1314
click at [329, 807] on div at bounding box center [448, 706] width 896 height 1314
drag, startPoint x: 603, startPoint y: 946, endPoint x: 329, endPoint y: 951, distance: 274.0
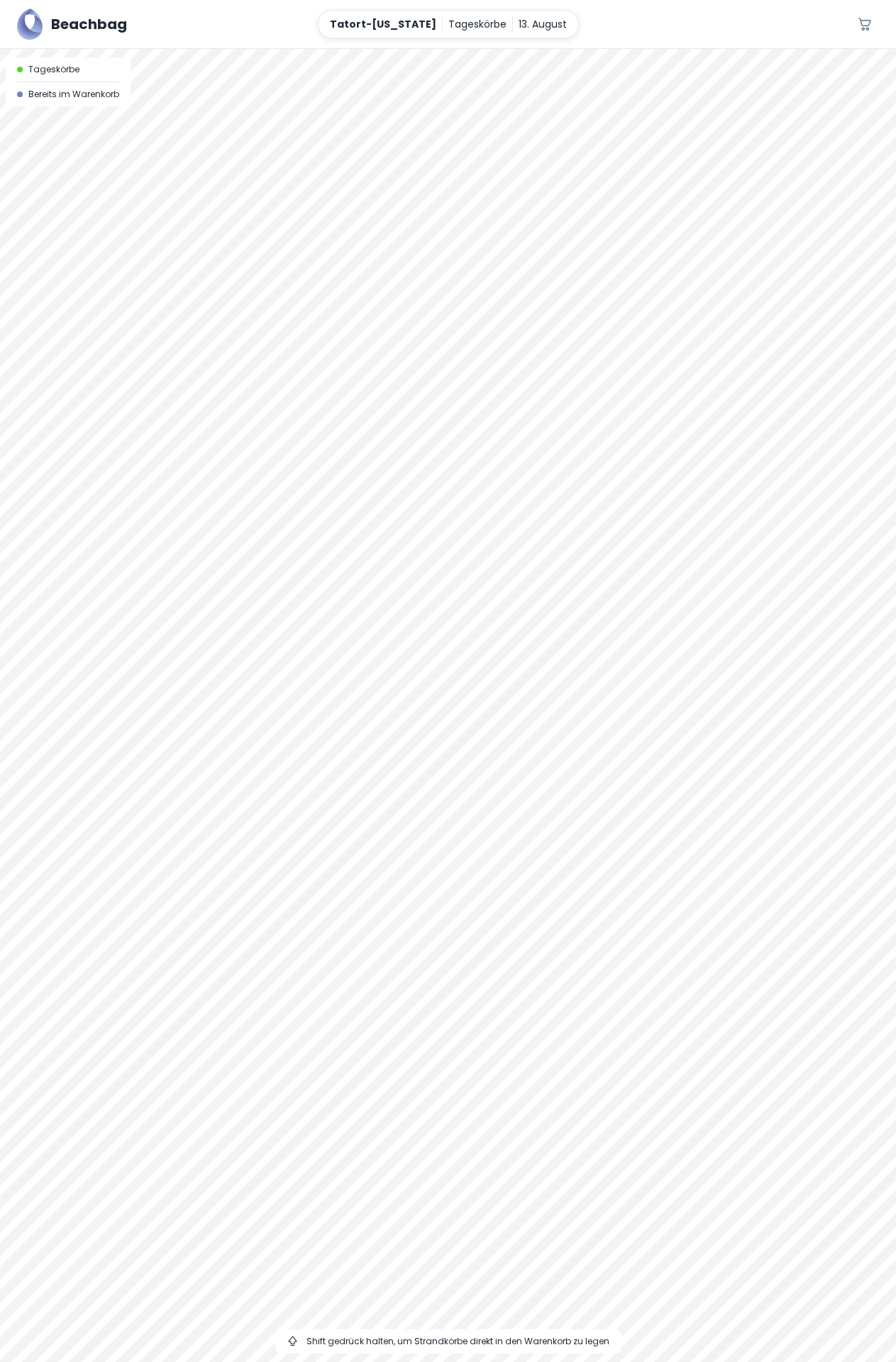
click at [265, 975] on div at bounding box center [448, 706] width 896 height 1314
click at [737, 820] on div at bounding box center [448, 706] width 896 height 1314
click at [776, 838] on div at bounding box center [448, 706] width 896 height 1314
drag, startPoint x: 738, startPoint y: 843, endPoint x: 222, endPoint y: 832, distance: 516.1
click at [222, 832] on div at bounding box center [448, 706] width 896 height 1314
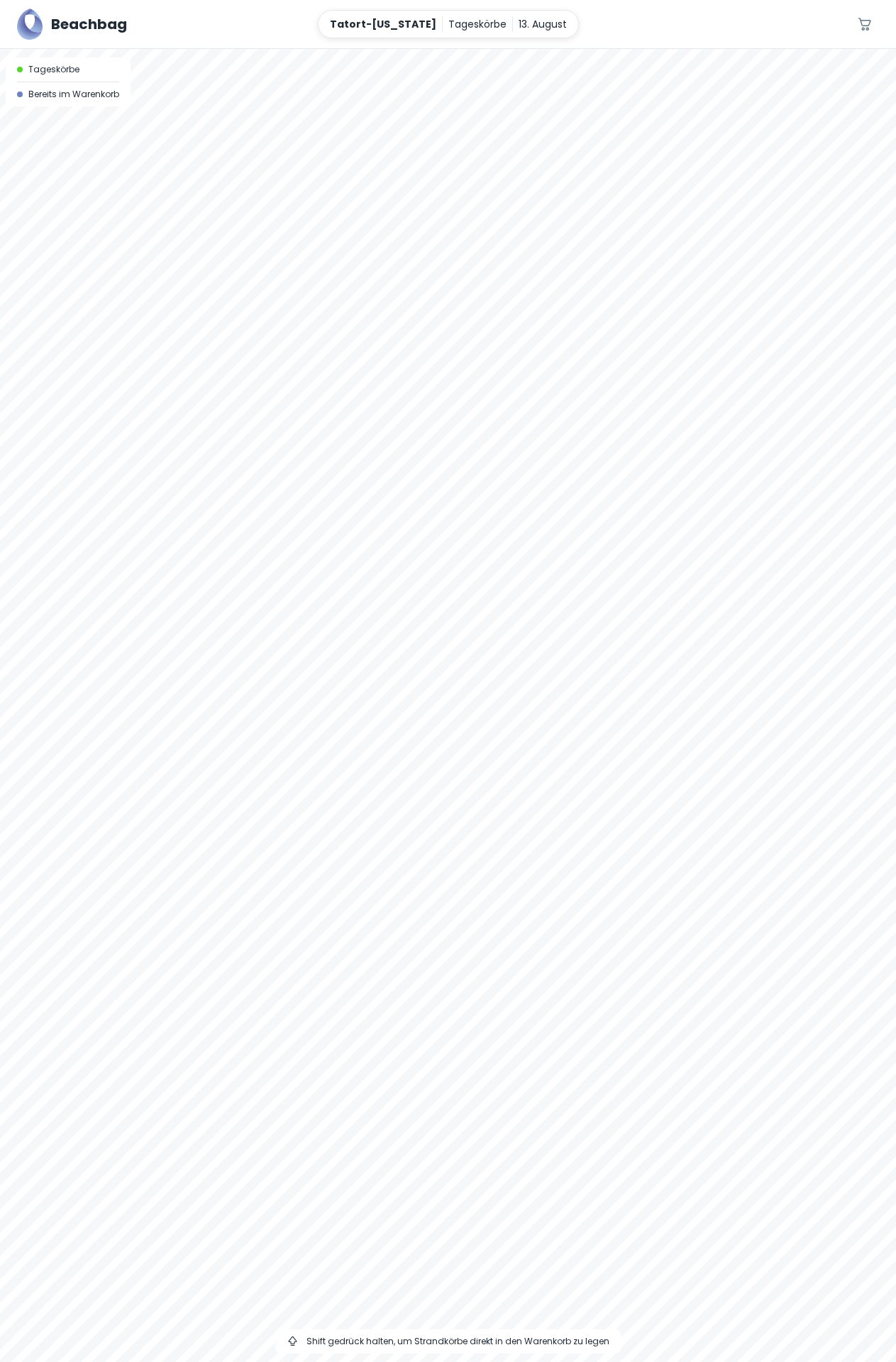
drag, startPoint x: 709, startPoint y: 859, endPoint x: 262, endPoint y: 657, distance: 490.5
click at [262, 657] on div at bounding box center [448, 706] width 896 height 1314
drag, startPoint x: 697, startPoint y: 859, endPoint x: 937, endPoint y: 692, distance: 292.4
click at [895, 692] on html "Beachbag Tatort-[US_STATE] Tageskörbe [DATE] 0 A Tageskörbe Bereits im Warenkor…" at bounding box center [448, 681] width 896 height 1362
drag, startPoint x: 415, startPoint y: 874, endPoint x: 813, endPoint y: 864, distance: 398.1
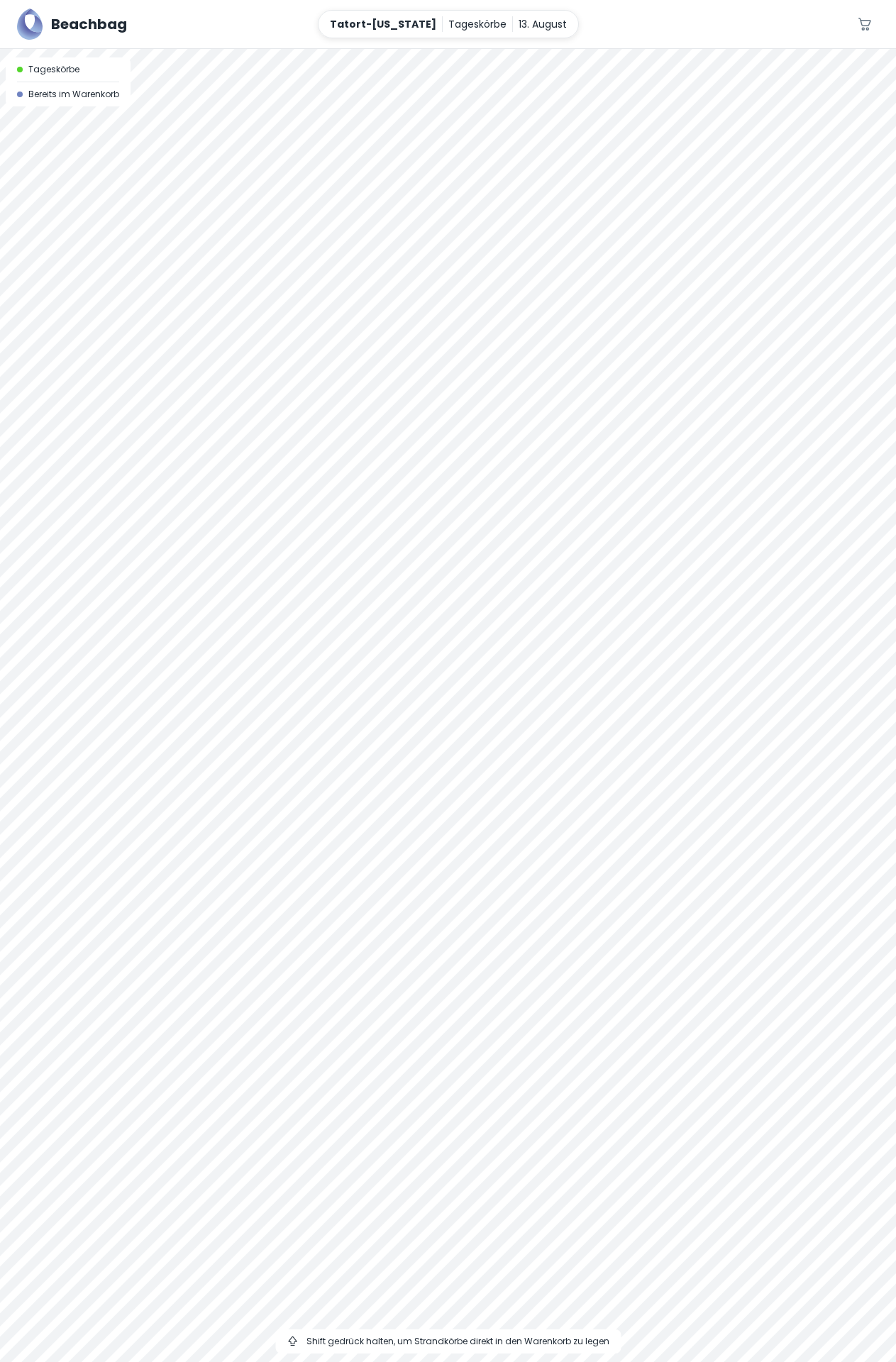
click at [813, 865] on div at bounding box center [448, 706] width 896 height 1314
drag, startPoint x: 219, startPoint y: 809, endPoint x: 778, endPoint y: 898, distance: 566.0
click at [778, 898] on div at bounding box center [448, 706] width 896 height 1314
drag, startPoint x: 768, startPoint y: 876, endPoint x: 827, endPoint y: 875, distance: 59.0
click at [827, 876] on div at bounding box center [448, 706] width 896 height 1314
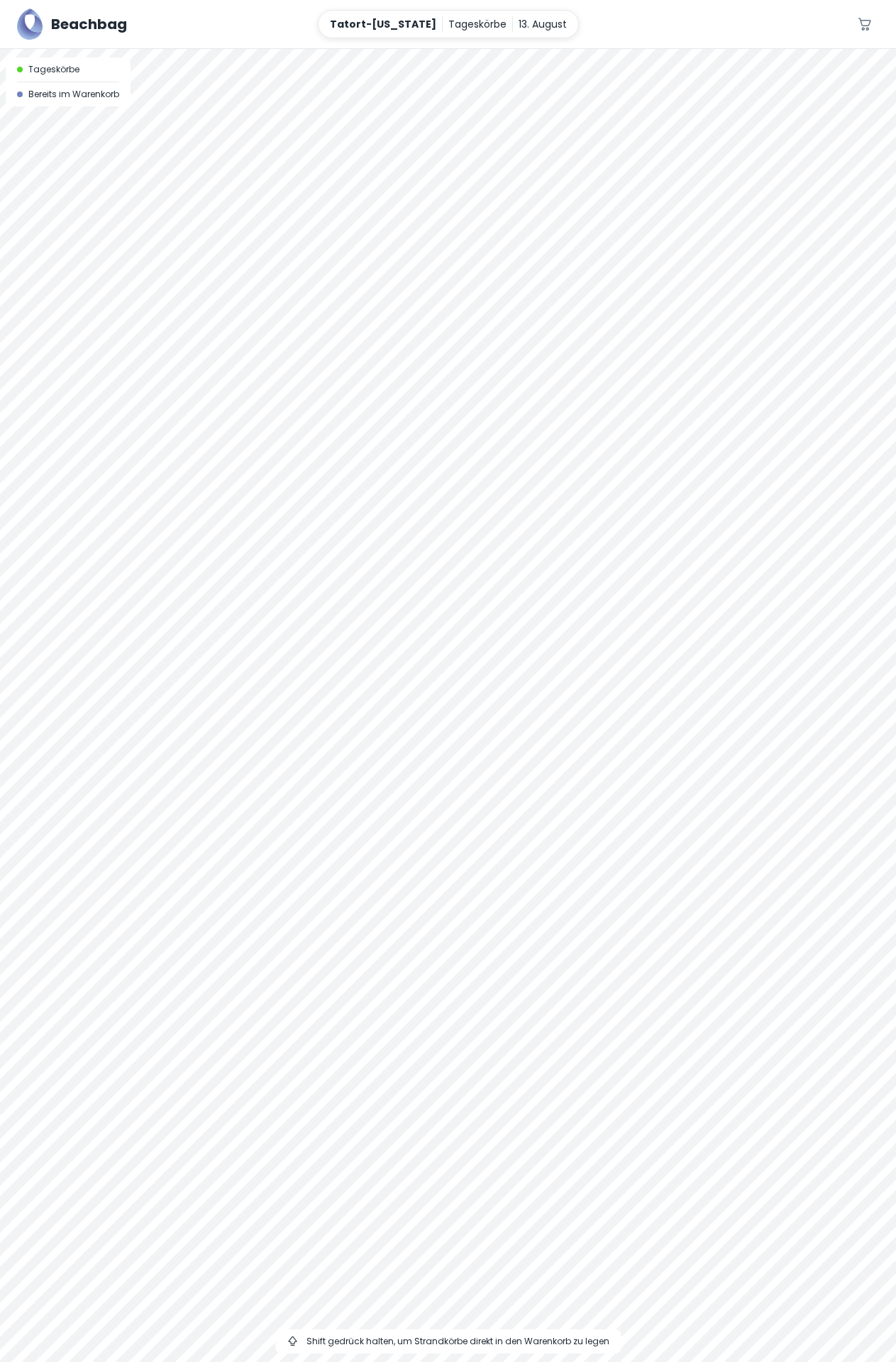
drag, startPoint x: 372, startPoint y: 864, endPoint x: 937, endPoint y: 842, distance: 565.4
click at [895, 842] on html "Beachbag Tatort-[US_STATE] Tageskörbe [DATE] 0 A Tageskörbe Bereits im Warenkor…" at bounding box center [448, 681] width 896 height 1362
drag, startPoint x: 582, startPoint y: 801, endPoint x: 612, endPoint y: 647, distance: 156.9
click at [612, 652] on div at bounding box center [448, 706] width 896 height 1314
drag, startPoint x: 327, startPoint y: 852, endPoint x: 916, endPoint y: 794, distance: 591.8
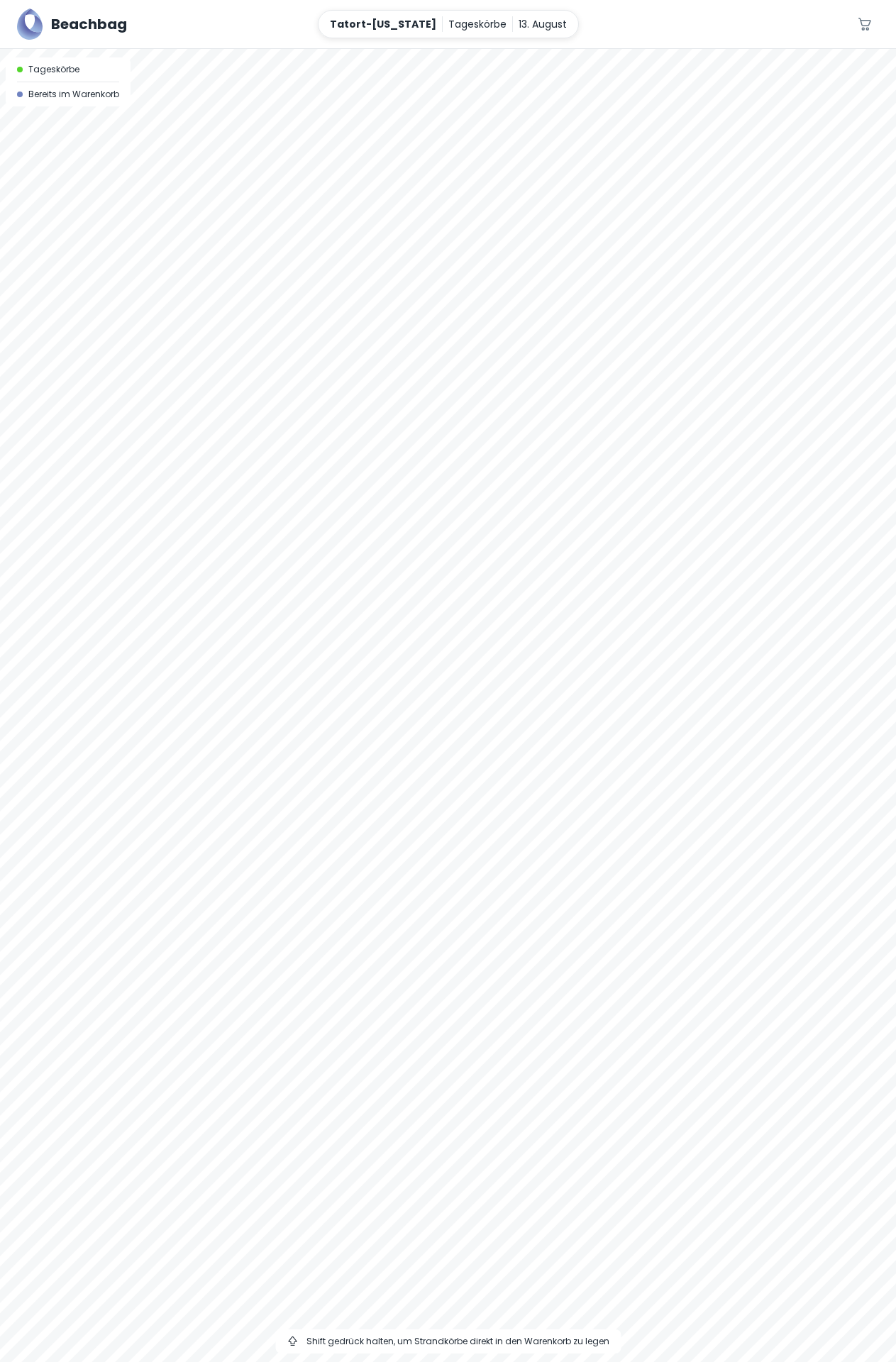
click at [895, 794] on html "Beachbag Tatort-[US_STATE] Tageskörbe [DATE] 0 A Tageskörbe Bereits im Warenkor…" at bounding box center [448, 681] width 896 height 1362
drag, startPoint x: 352, startPoint y: 797, endPoint x: 834, endPoint y: 836, distance: 483.6
click at [834, 836] on div at bounding box center [448, 706] width 896 height 1314
drag, startPoint x: 788, startPoint y: 846, endPoint x: 398, endPoint y: 874, distance: 391.0
click at [398, 874] on div at bounding box center [448, 706] width 896 height 1314
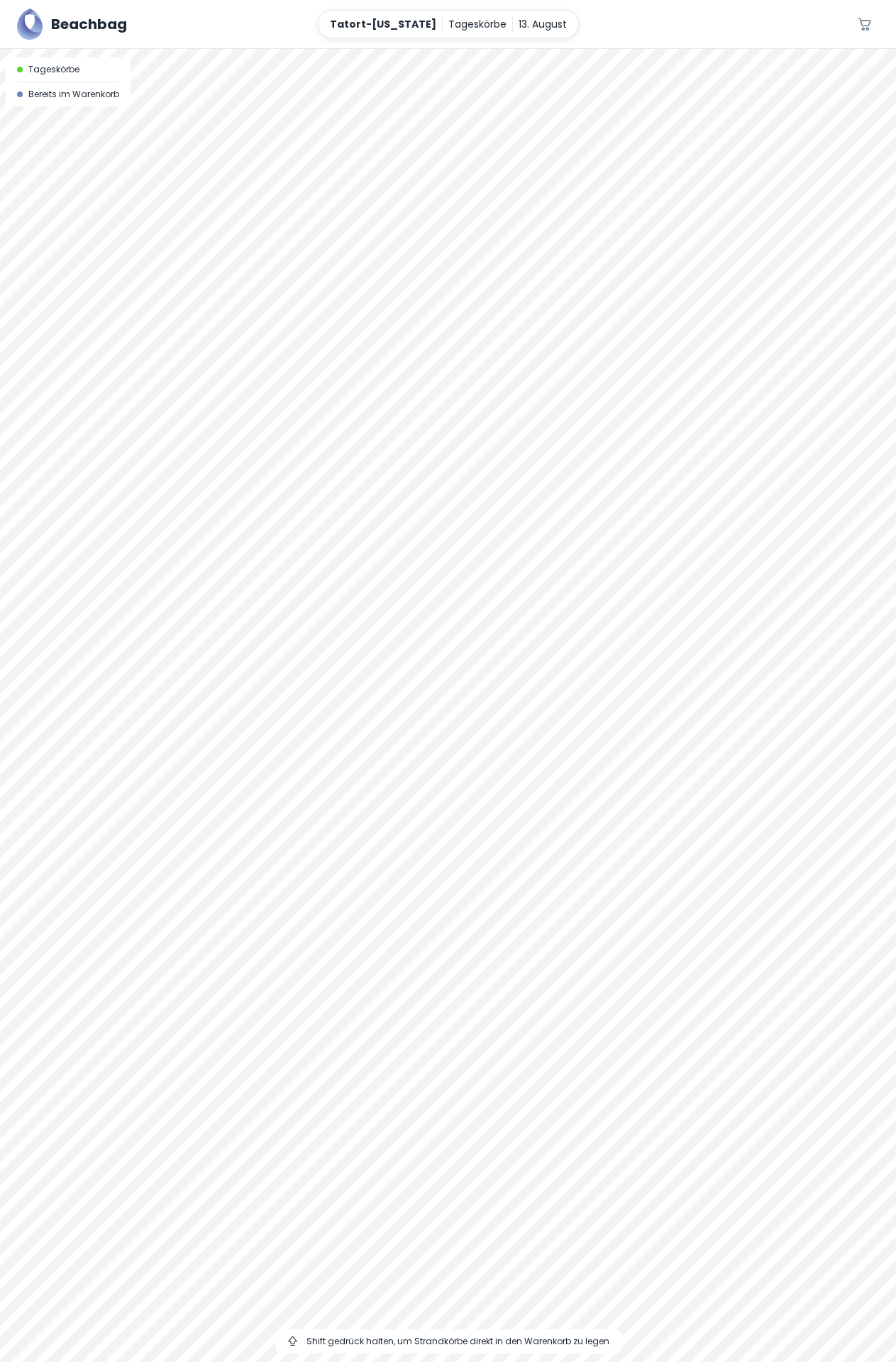
click at [634, 943] on div at bounding box center [448, 706] width 896 height 1314
drag, startPoint x: 562, startPoint y: 759, endPoint x: 631, endPoint y: 916, distance: 171.5
click at [631, 916] on div at bounding box center [448, 706] width 896 height 1314
drag, startPoint x: 645, startPoint y: 709, endPoint x: 573, endPoint y: 907, distance: 210.7
click at [573, 907] on div at bounding box center [448, 706] width 896 height 1314
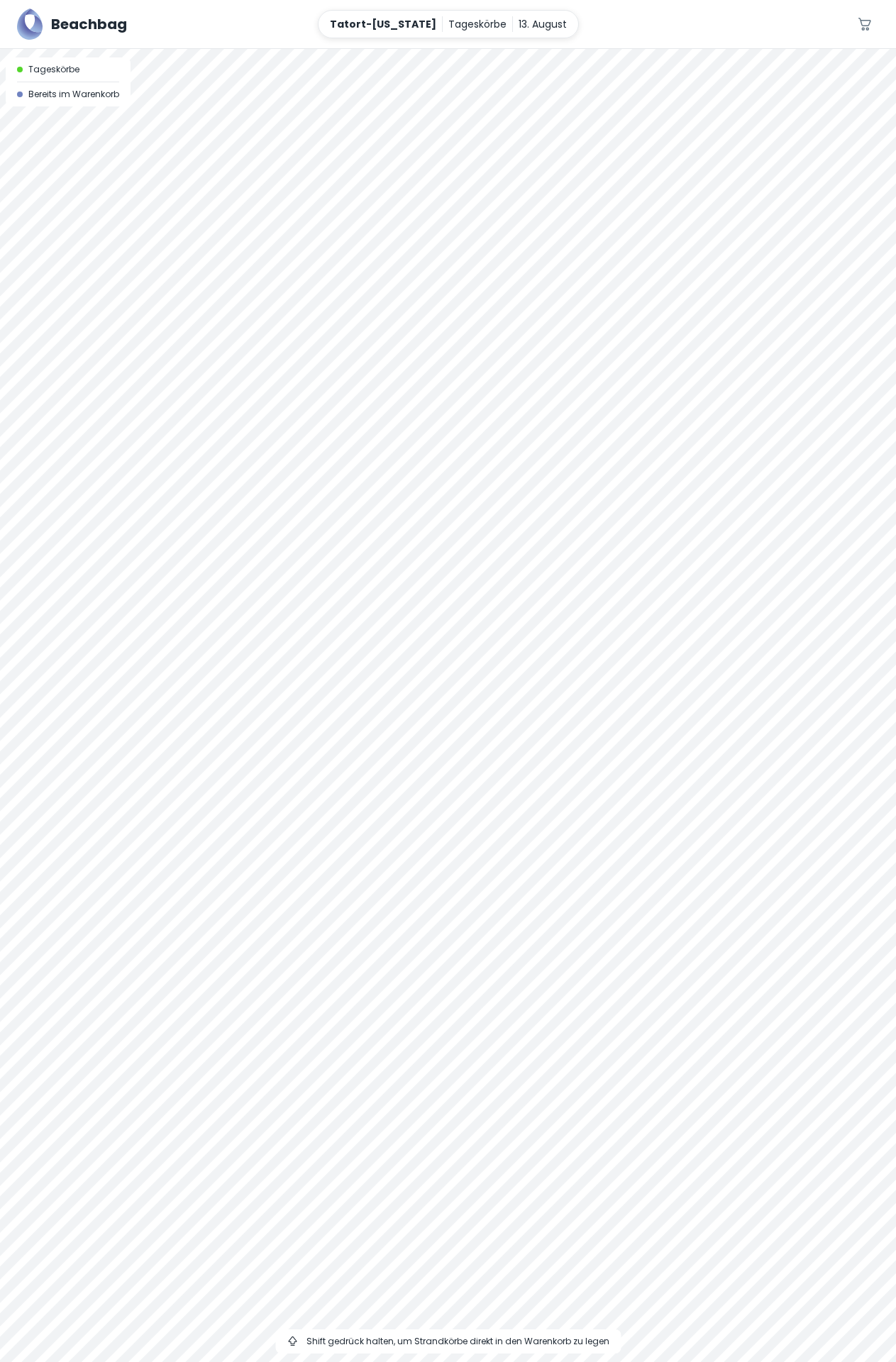
click at [539, 49] on div at bounding box center [448, 49] width 896 height 0
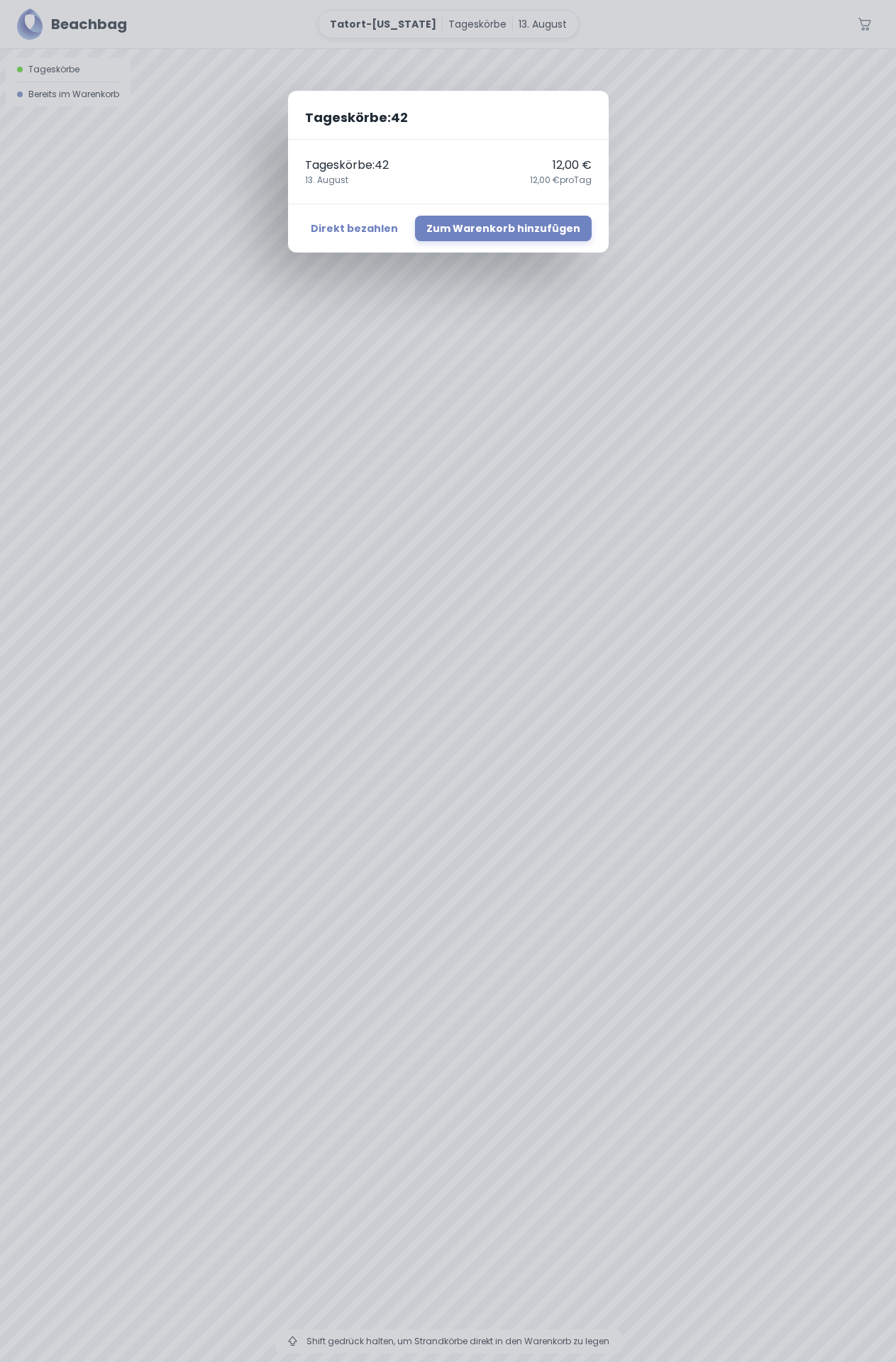
click at [543, 761] on div "Tageskörbe : 42 Tageskörbe : 42 12,00 € [DATE],00 € pro Tag Direkt bezahlen Zum…" at bounding box center [448, 681] width 896 height 1362
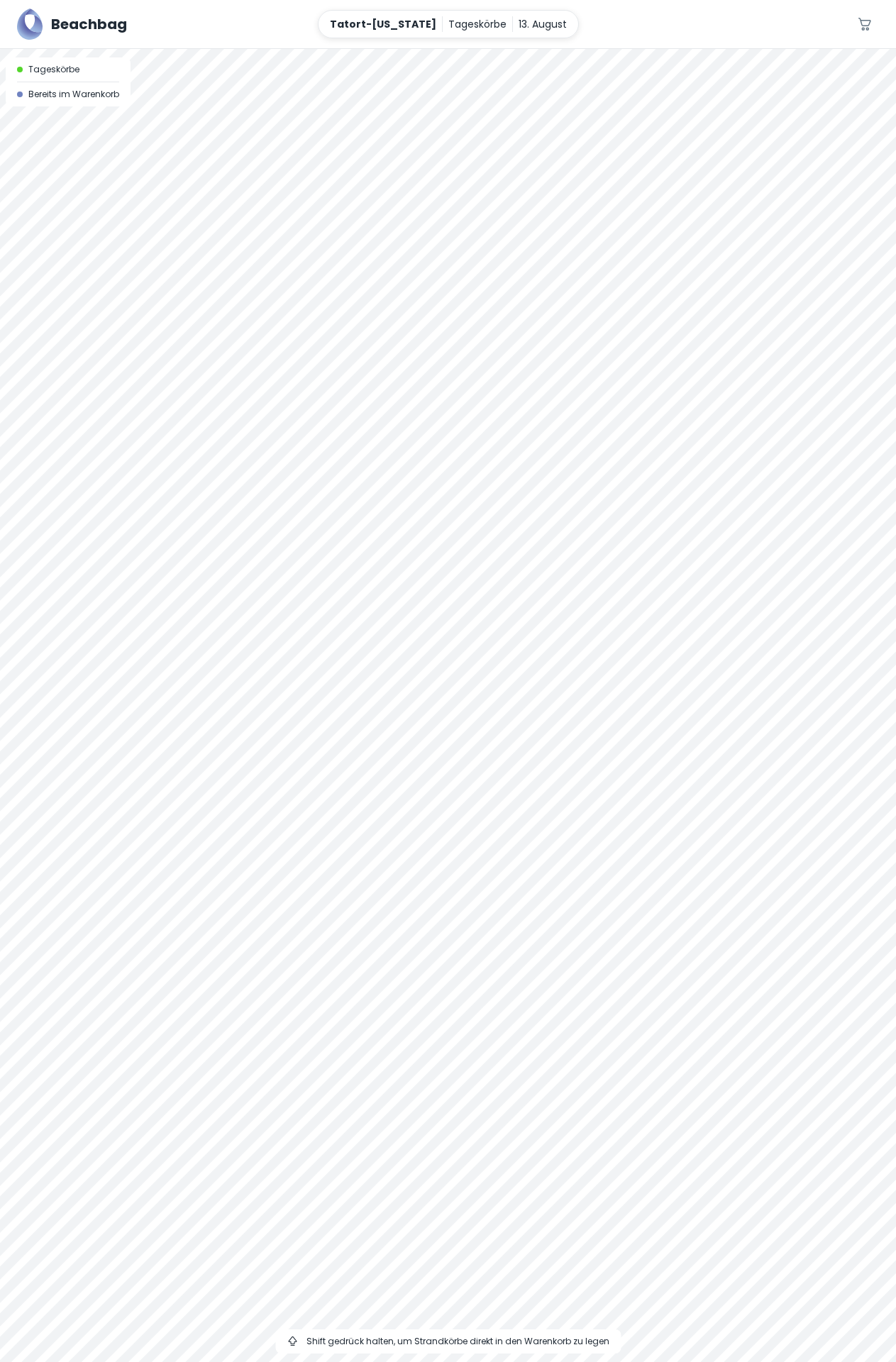
click at [540, 49] on div at bounding box center [448, 49] width 896 height 0
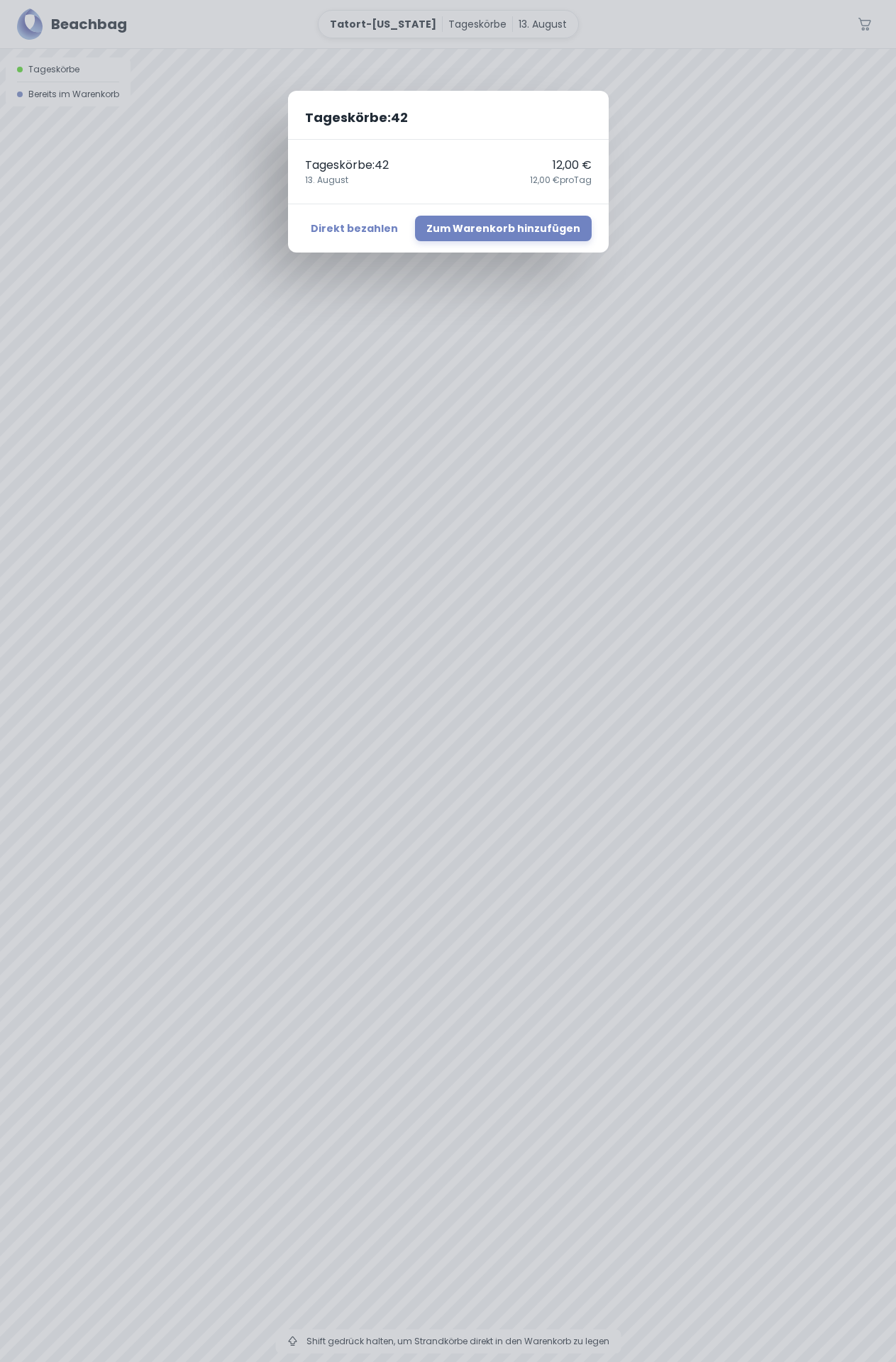
click at [540, 751] on div "Tageskörbe : 42 Tageskörbe : 42 12,00 € [DATE],00 € pro Tag Direkt bezahlen Zum…" at bounding box center [448, 681] width 896 height 1362
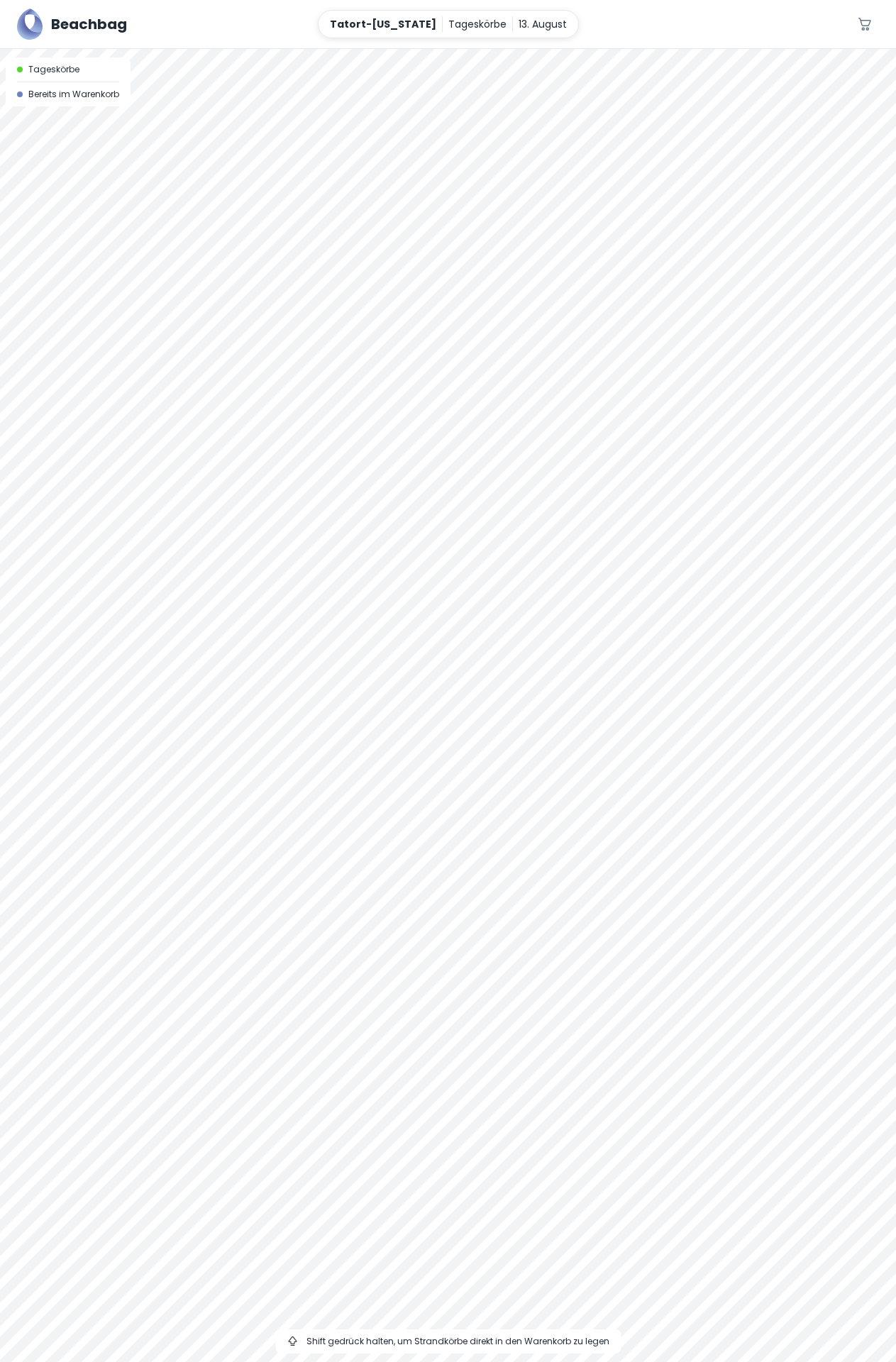
click at [540, 49] on div at bounding box center [448, 49] width 896 height 0
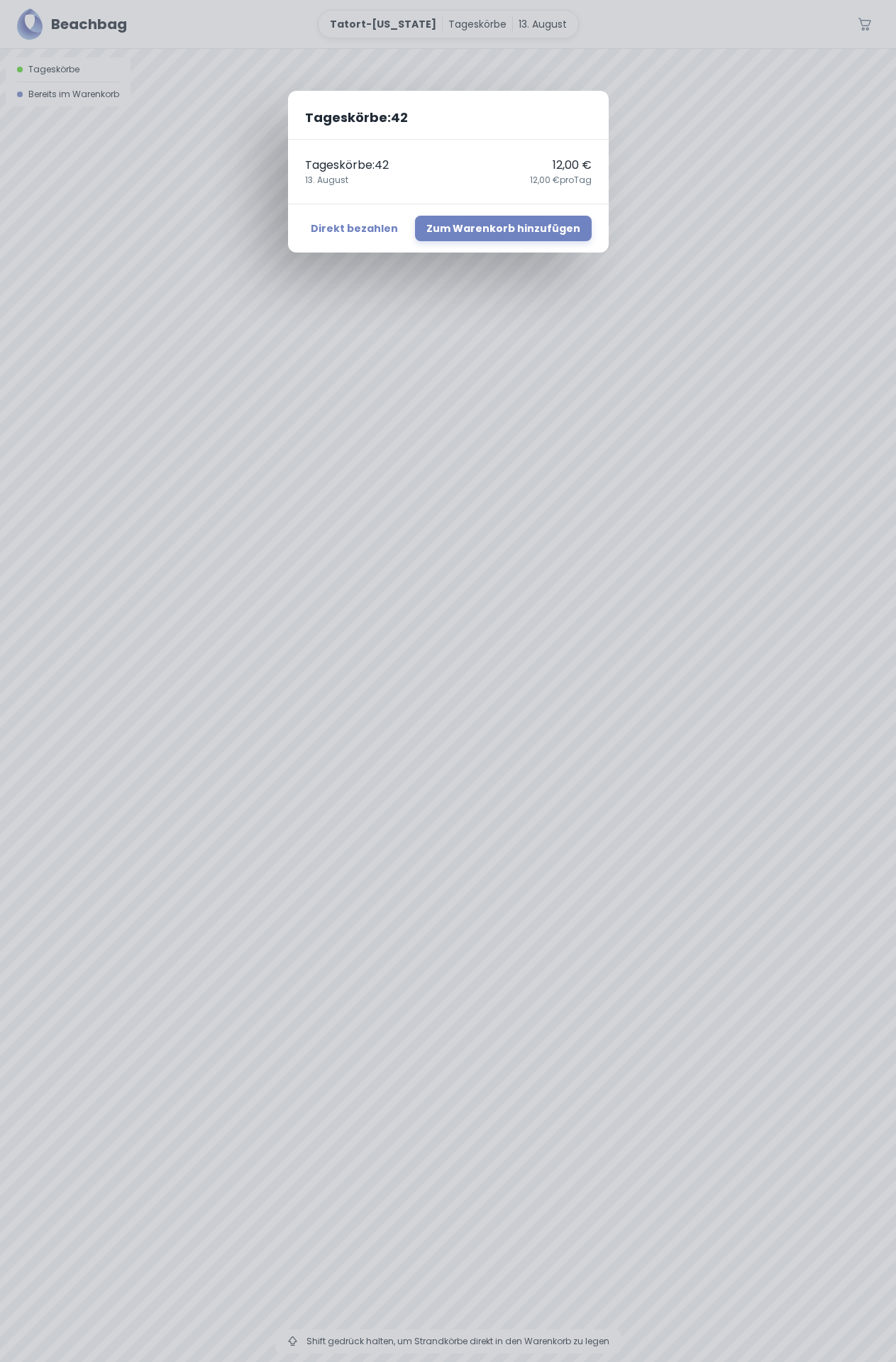
click at [540, 777] on div "Tageskörbe : 42 Tageskörbe : 42 12,00 € [DATE],00 € pro Tag Direkt bezahlen Zum…" at bounding box center [448, 681] width 896 height 1362
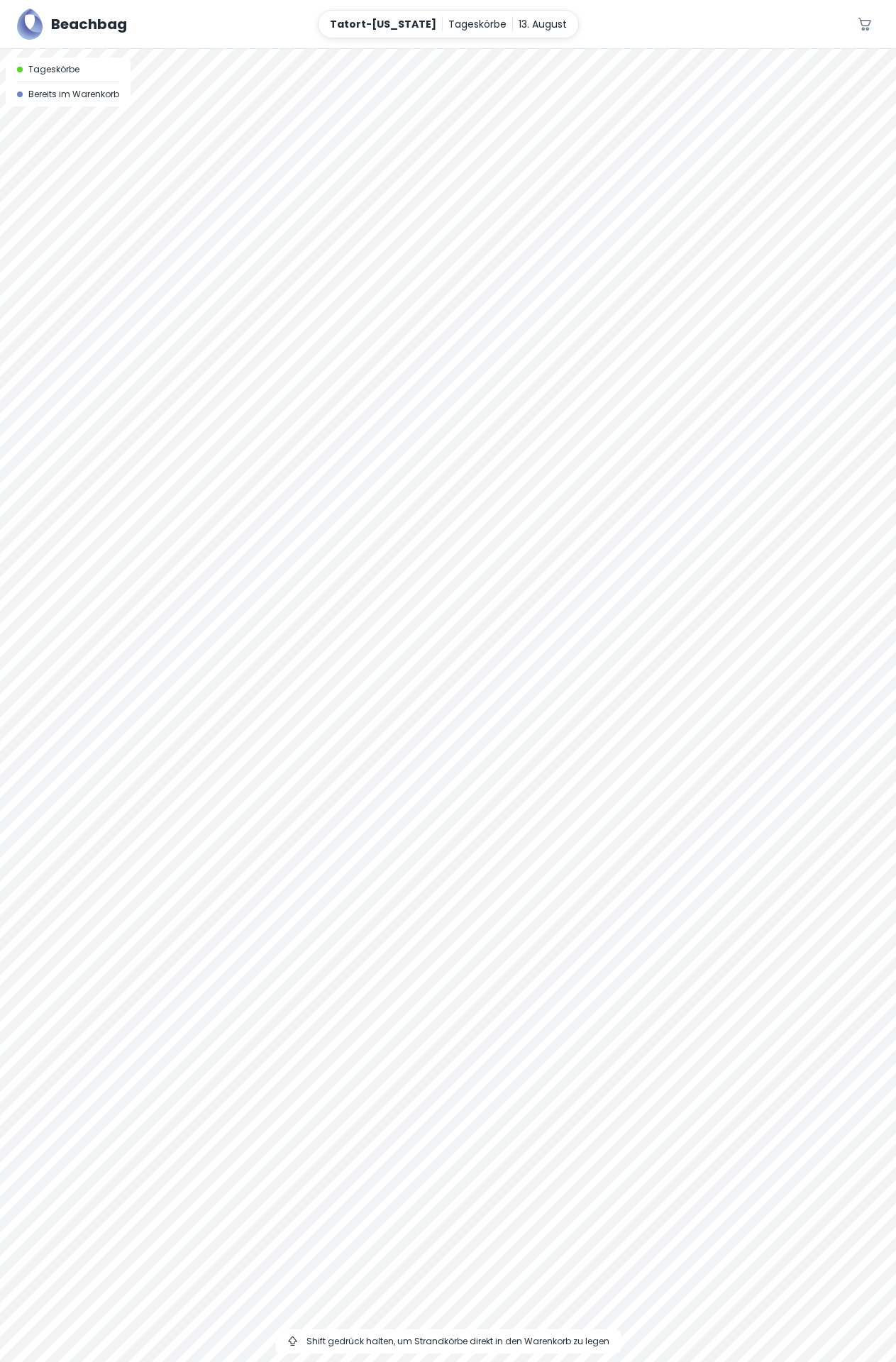
click at [540, 49] on div at bounding box center [448, 49] width 896 height 0
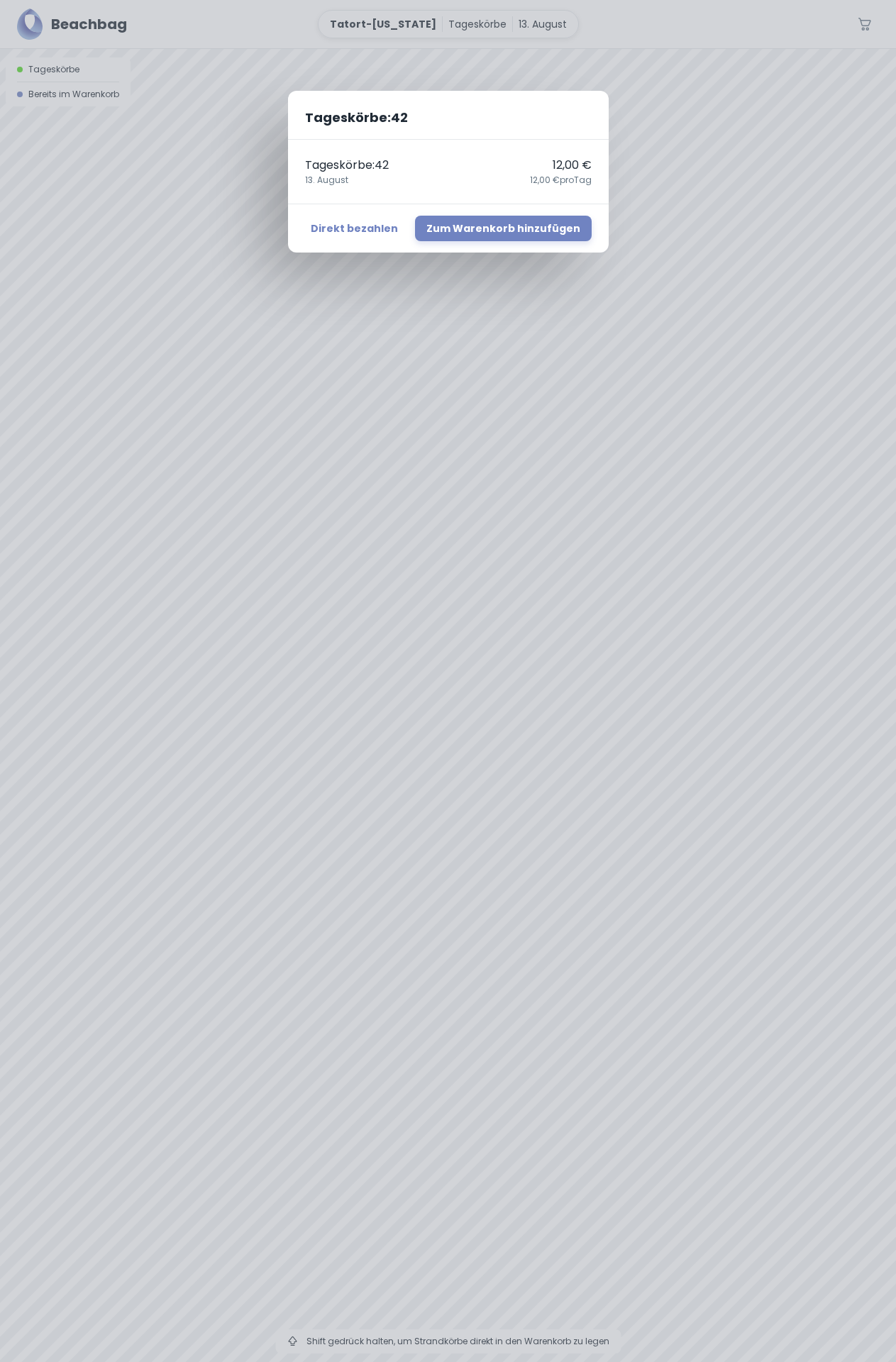
click at [541, 761] on div "Tageskörbe : 42 Tageskörbe : 42 12,00 € [DATE],00 € pro Tag Direkt bezahlen Zum…" at bounding box center [448, 681] width 896 height 1362
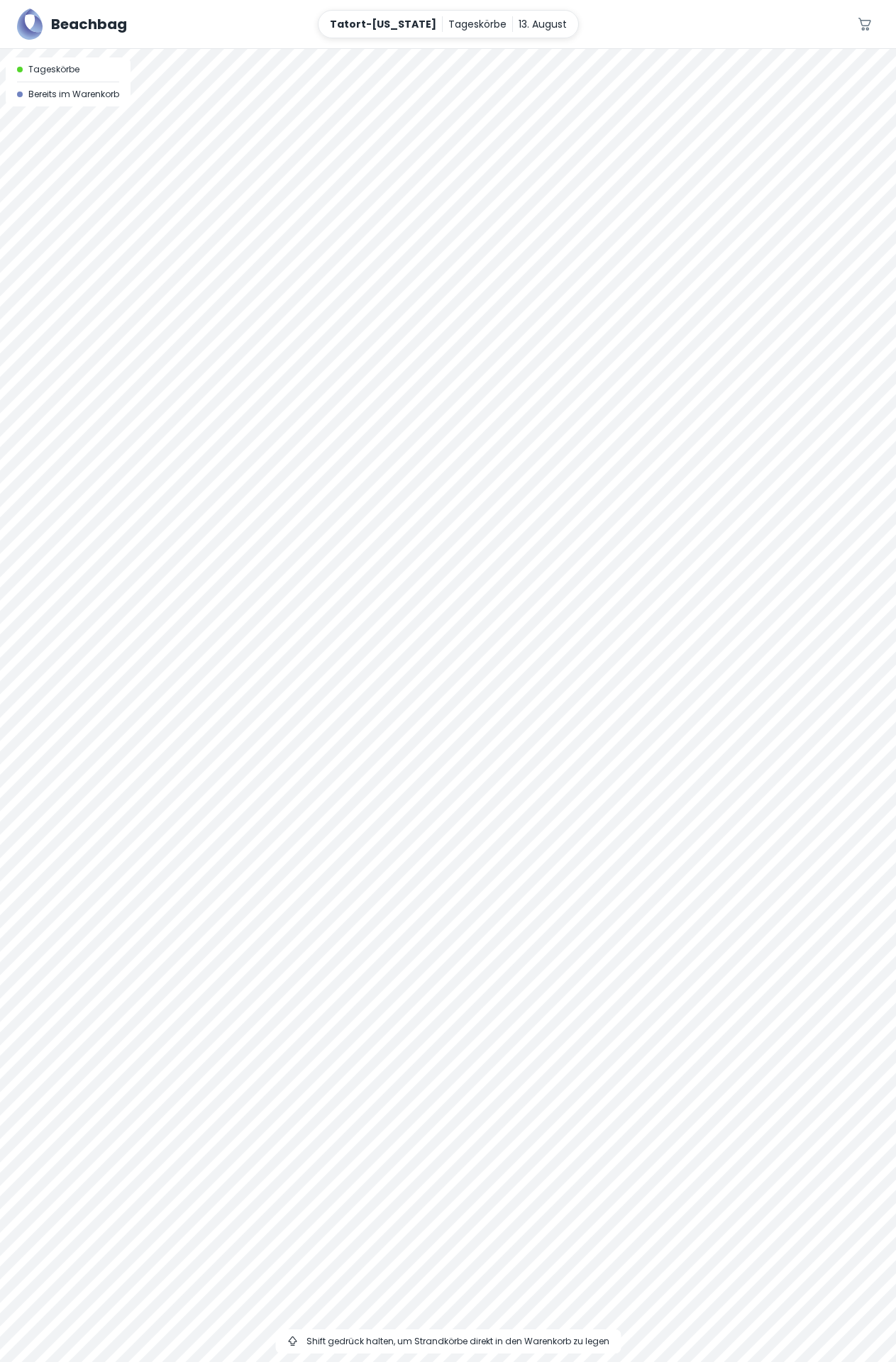
click at [537, 49] on div at bounding box center [448, 49] width 896 height 0
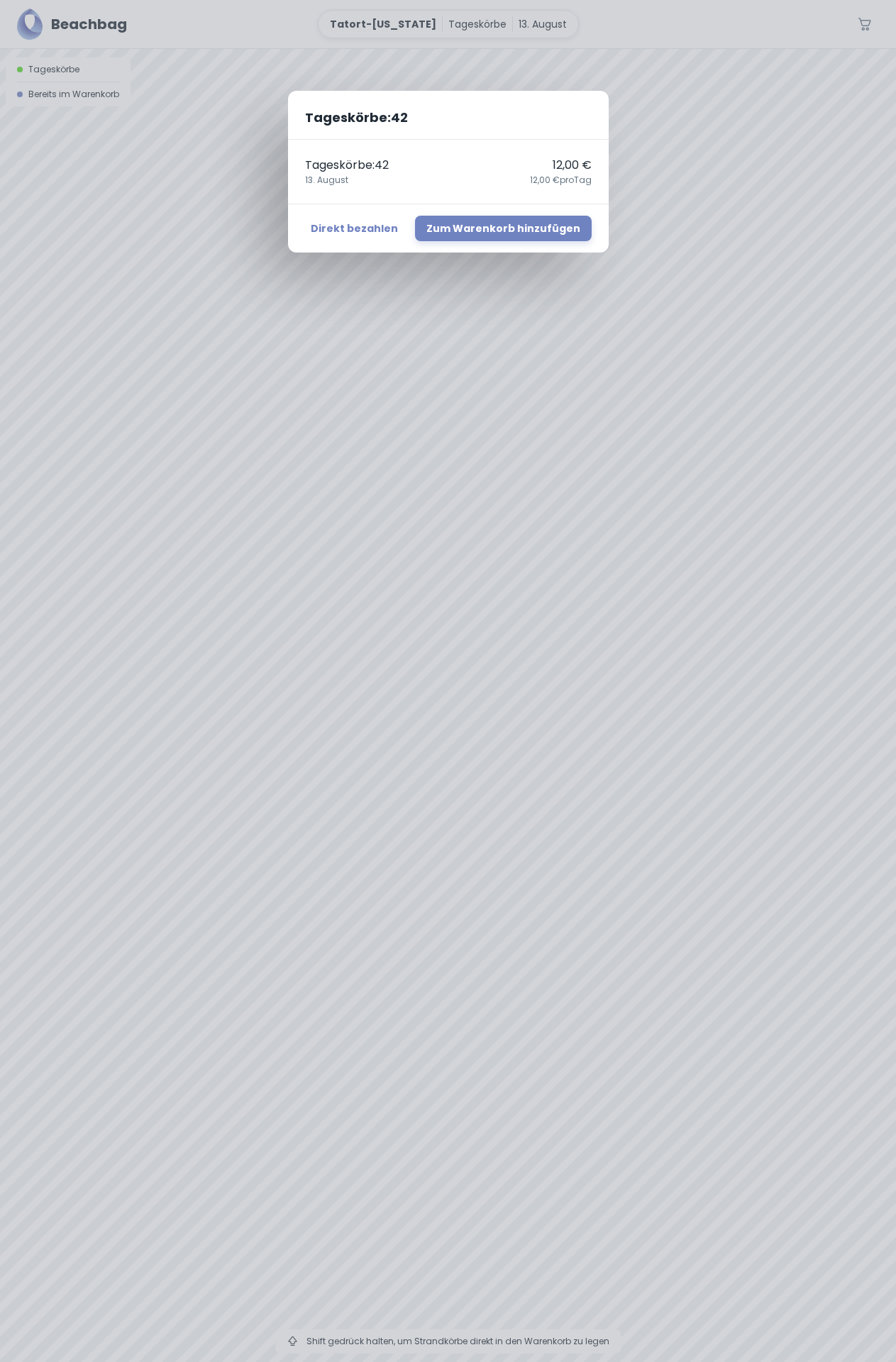
click at [542, 752] on div "Tageskörbe : 42 Tageskörbe : 42 12,00 € [DATE],00 € pro Tag Direkt bezahlen Zum…" at bounding box center [448, 681] width 896 height 1362
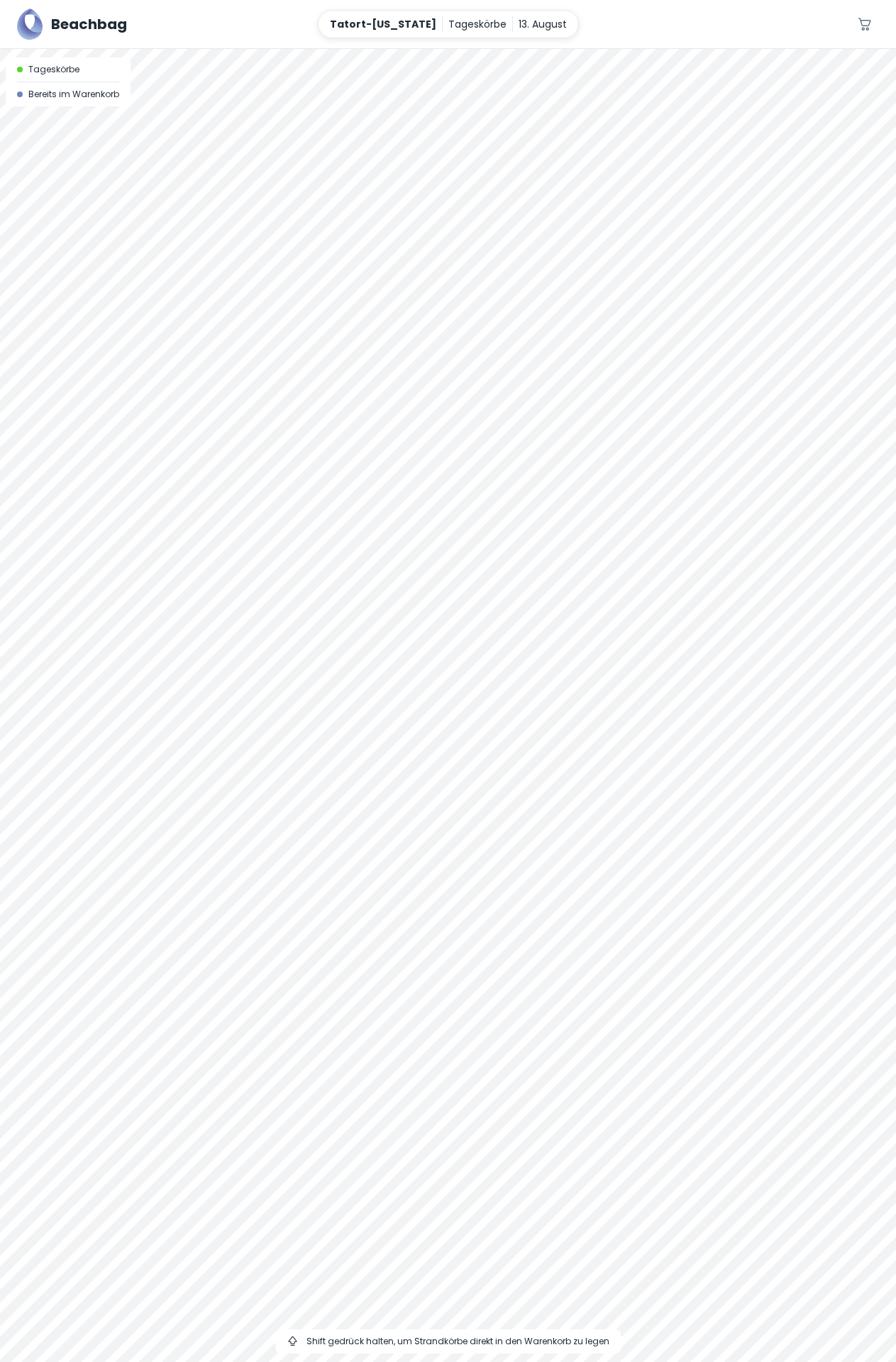
click at [542, 49] on div at bounding box center [448, 49] width 896 height 0
